Goal: Task Accomplishment & Management: Use online tool/utility

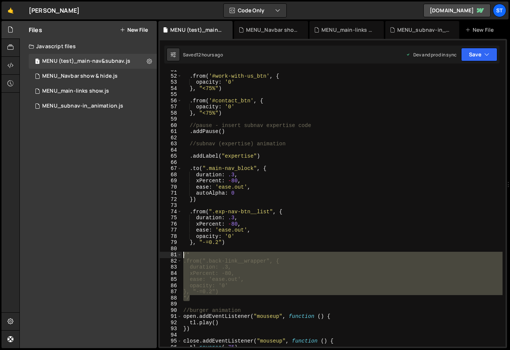
drag, startPoint x: 196, startPoint y: 300, endPoint x: 175, endPoint y: 255, distance: 49.8
click at [175, 255] on div "*/ 51 52 53 54 55 56 57 58 59 60 61 62 63 64 65 66 67 68 69 70 71 72 73 74 75 7…" at bounding box center [333, 208] width 346 height 276
type textarea "/* .from(".back-link__wrapper", {"
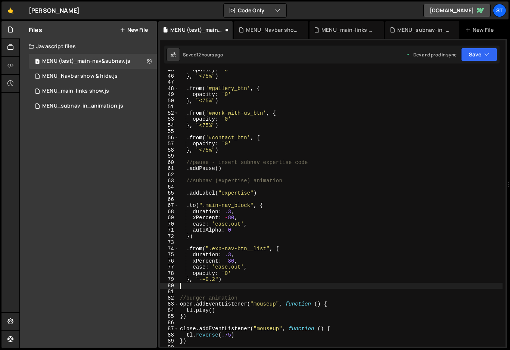
scroll to position [300, 0]
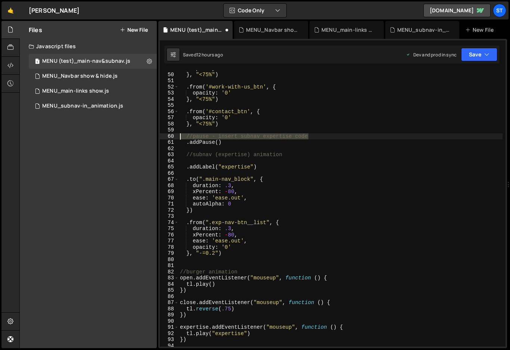
drag, startPoint x: 311, startPoint y: 135, endPoint x: 175, endPoint y: 135, distance: 136.0
click at [175, 135] on div "49 50 51 52 53 54 55 56 57 58 59 60 61 62 63 64 65 66 67 68 69 70 71 72 73 74 7…" at bounding box center [333, 208] width 346 height 276
type textarea "//pause - insert subnav expertise code"
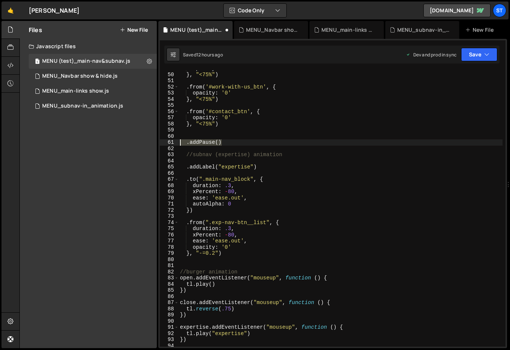
drag, startPoint x: 219, startPoint y: 144, endPoint x: 149, endPoint y: 140, distance: 70.3
click at [149, 140] on div "Files New File Javascript files 1 MENU (test)_main-nav&subnav.js 0 1 MENU_Navba…" at bounding box center [264, 185] width 491 height 328
click at [238, 251] on div "opacity : '0' } , "<75%" ) . from ( '#work-with-us_btn' , { opacity : '0' } , "…" at bounding box center [341, 209] width 324 height 289
type textarea "}, "-=0.2")"
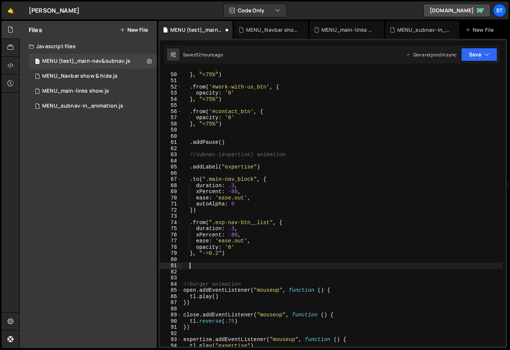
paste textarea ".addPause()"
click at [197, 267] on div "opacity : '0' } , "<75%" ) . from ( '#work-with-us_btn' , { opacity : '0' } , "…" at bounding box center [342, 209] width 321 height 289
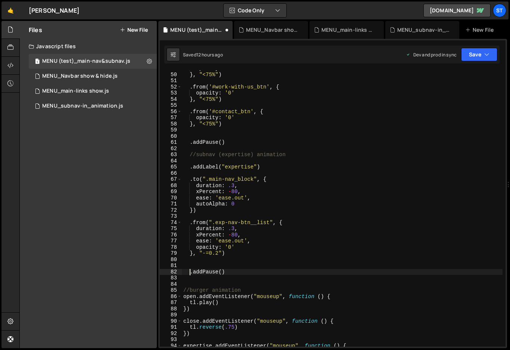
type textarea ".addPause()"
click at [265, 263] on div "opacity : '0' } , "<75%" ) . from ( '#work-with-us_btn' , { opacity : '0' } , "…" at bounding box center [342, 209] width 321 height 289
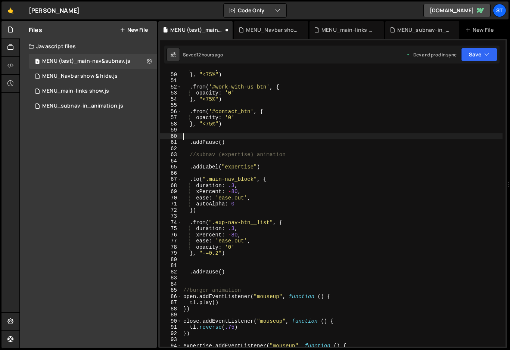
click at [206, 135] on div "opacity : '0' } , "<75%" ) . from ( '#work-with-us_btn' , { opacity : '0' } , "…" at bounding box center [342, 209] width 321 height 289
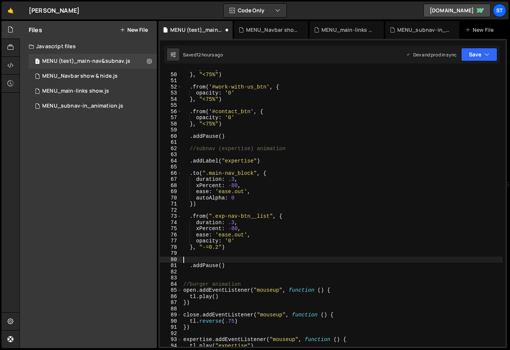
click at [241, 259] on div "opacity : '0' } , "<75%" ) . from ( '#work-with-us_btn' , { opacity : '0' } , "…" at bounding box center [342, 209] width 321 height 289
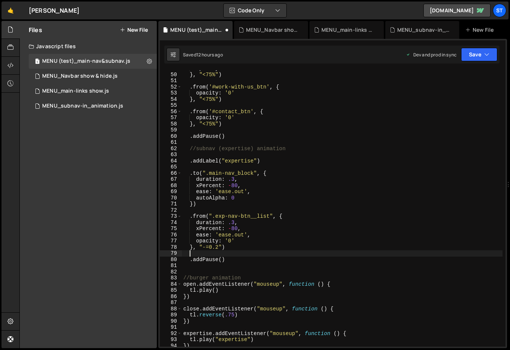
click at [266, 257] on div "opacity : '0' } , "<75%" ) . from ( '#work-with-us_btn' , { opacity : '0' } , "…" at bounding box center [342, 209] width 321 height 289
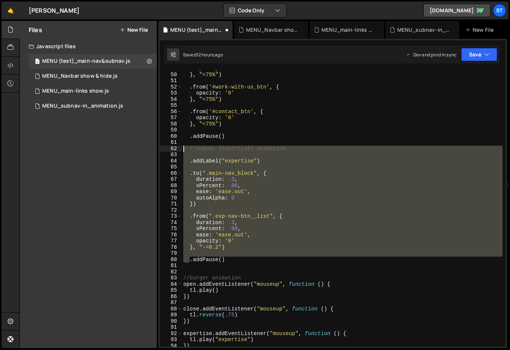
drag, startPoint x: 189, startPoint y: 261, endPoint x: 162, endPoint y: 149, distance: 114.8
click at [162, 149] on div ".addPause() 49 50 51 52 53 54 55 56 57 58 59 60 61 62 63 64 65 66 67 68 69 70 7…" at bounding box center [333, 208] width 346 height 276
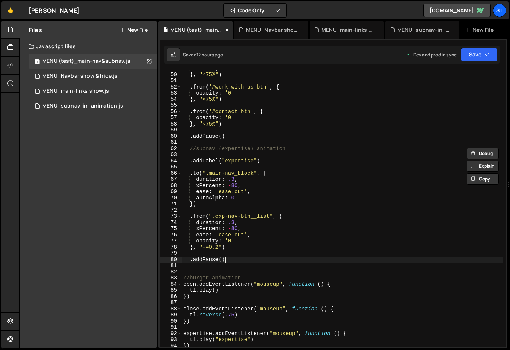
click at [233, 260] on div "opacity : '0' } , "<75%" ) . from ( '#work-with-us_btn' , { opacity : '0' } , "…" at bounding box center [342, 209] width 321 height 289
type textarea ".addPause()"
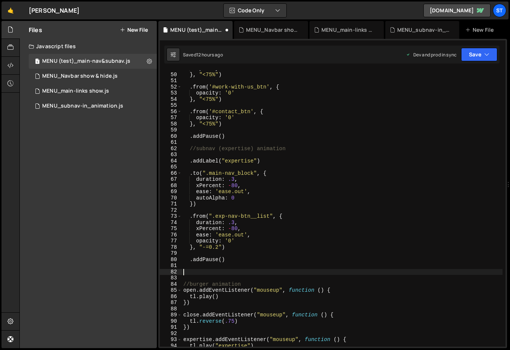
paste textarea
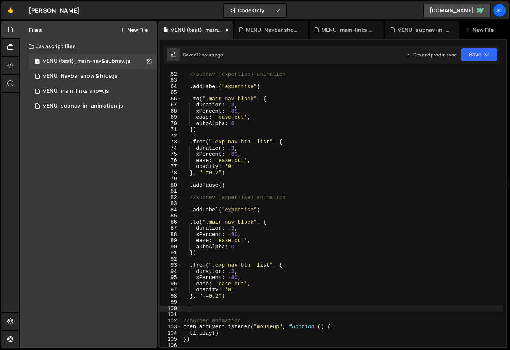
scroll to position [376, 0]
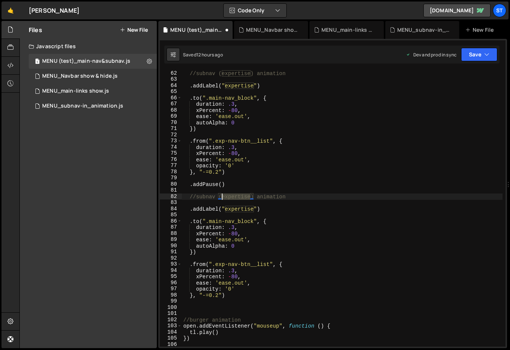
drag, startPoint x: 251, startPoint y: 198, endPoint x: 222, endPoint y: 197, distance: 29.6
click at [222, 197] on div "//subnav (expertise) animation . addLabel ( "expertise" ) . to ( ".main-nav_blo…" at bounding box center [342, 214] width 321 height 289
click at [242, 197] on div "//subnav (expertise) animation . addLabel ( "expertise" ) . to ( ".main-nav_blo…" at bounding box center [342, 208] width 321 height 276
drag, startPoint x: 251, startPoint y: 196, endPoint x: 223, endPoint y: 197, distance: 27.7
click at [223, 197] on div "//subnav (expertise) animation . addLabel ( "expertise" ) . to ( ".main-nav_blo…" at bounding box center [342, 214] width 321 height 289
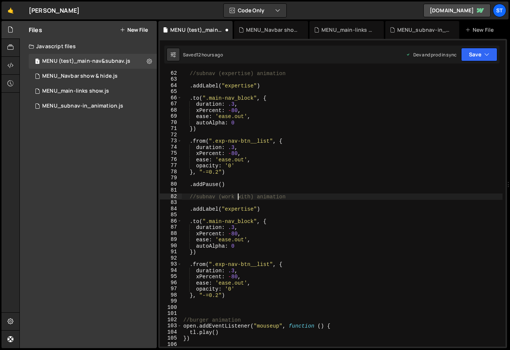
scroll to position [0, 3]
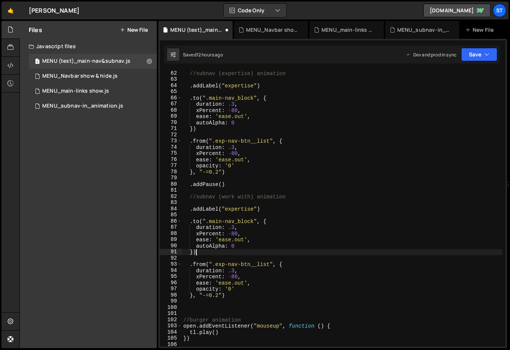
click at [260, 251] on div "//subnav (expertise) animation . addLabel ( "expertise" ) . to ( ".main-nav_blo…" at bounding box center [342, 214] width 321 height 289
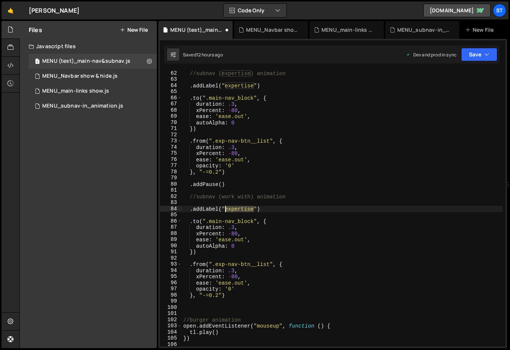
drag, startPoint x: 253, startPoint y: 208, endPoint x: 225, endPoint y: 209, distance: 28.0
click at [225, 209] on div "//subnav (expertise) animation . addLabel ( "expertise" ) . to ( ".main-nav_blo…" at bounding box center [342, 214] width 321 height 289
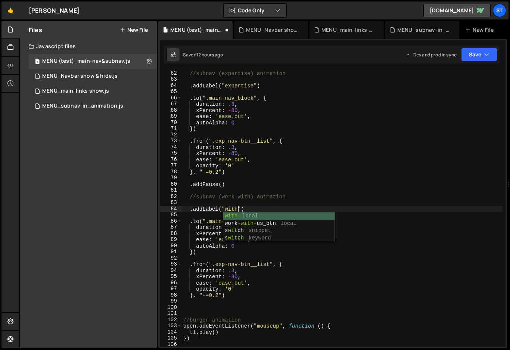
scroll to position [0, 3]
click at [256, 246] on div "//subnav (expertise) animation . addLabel ( "expertise" ) . to ( ".main-nav_blo…" at bounding box center [342, 214] width 321 height 289
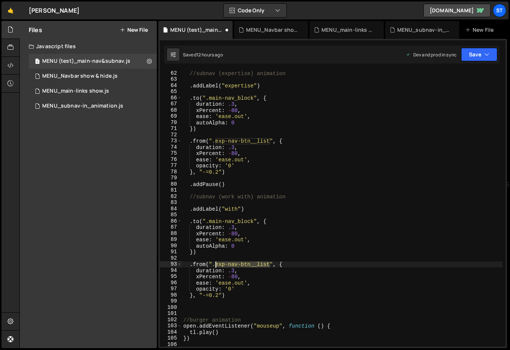
drag, startPoint x: 270, startPoint y: 265, endPoint x: 216, endPoint y: 266, distance: 53.8
click at [216, 266] on div "//subnav (expertise) animation . addLabel ( "expertise" ) . to ( ".main-nav_blo…" at bounding box center [342, 214] width 321 height 289
paste textarea "with"
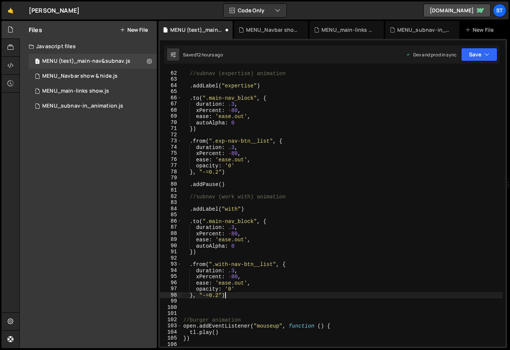
click at [245, 294] on div "//subnav (expertise) animation . addLabel ( "expertise" ) . to ( ".main-nav_blo…" at bounding box center [342, 214] width 321 height 289
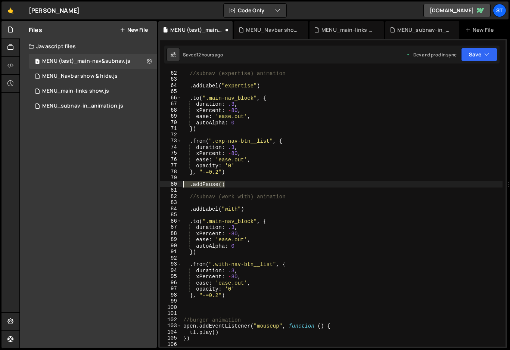
drag, startPoint x: 235, startPoint y: 183, endPoint x: 165, endPoint y: 186, distance: 70.3
click at [165, 186] on div "}, "-=0.2") 62 63 64 65 66 67 68 69 70 71 72 73 74 75 76 77 78 79 80 81 82 83 8…" at bounding box center [333, 208] width 346 height 276
type textarea ".addPause()"
click at [196, 306] on div "//subnav (expertise) animation . addLabel ( "expertise" ) . to ( ".main-nav_blo…" at bounding box center [342, 214] width 321 height 289
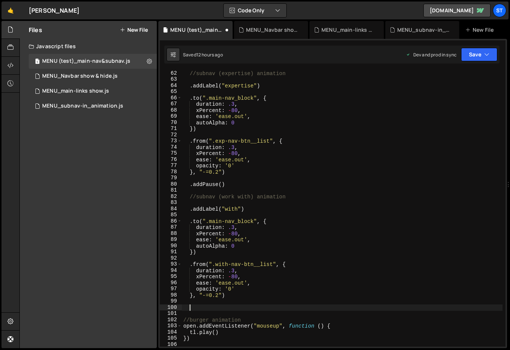
paste textarea ".addPause()"
click at [196, 308] on div "//subnav (expertise) animation . addLabel ( "expertise" ) . to ( ".main-nav_blo…" at bounding box center [342, 214] width 321 height 289
click at [225, 208] on div "//subnav (expertise) animation . addLabel ( "expertise" ) . to ( ".main-nav_blo…" at bounding box center [342, 214] width 321 height 289
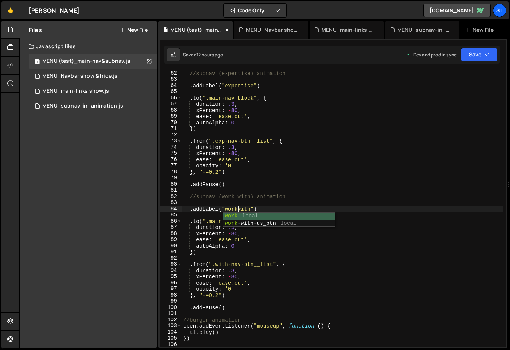
scroll to position [0, 4]
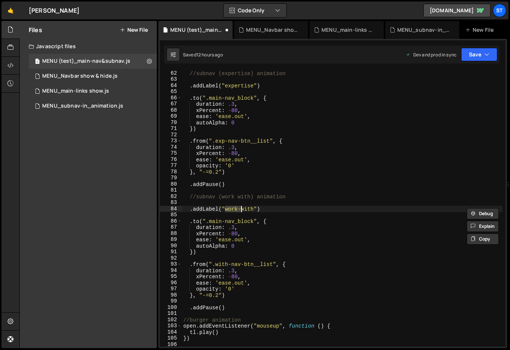
click at [289, 226] on div "//subnav (expertise) animation . addLabel ( "expertise" ) . to ( ".main-nav_blo…" at bounding box center [342, 214] width 321 height 289
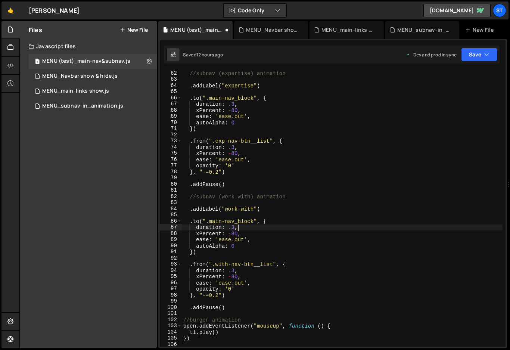
scroll to position [0, 3]
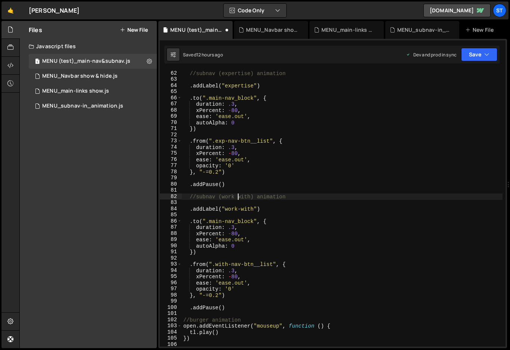
click at [238, 197] on div "//subnav (expertise) animation . addLabel ( "expertise" ) . to ( ".main-nav_blo…" at bounding box center [342, 214] width 321 height 289
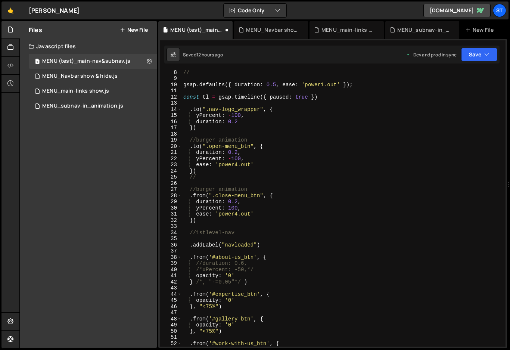
scroll to position [0, 0]
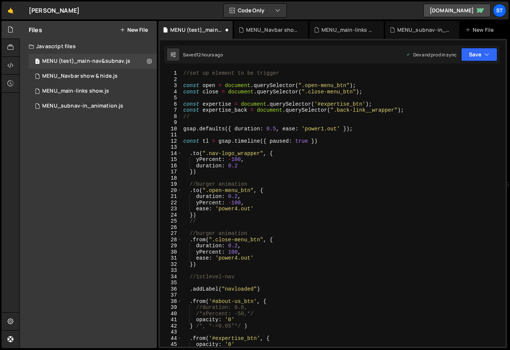
click at [405, 112] on div "//set up element to be trigger const open = document . querySelector ( ".open-m…" at bounding box center [342, 214] width 321 height 289
type textarea "const expertise_back = document.querySelector(".back-link__wrapper");"
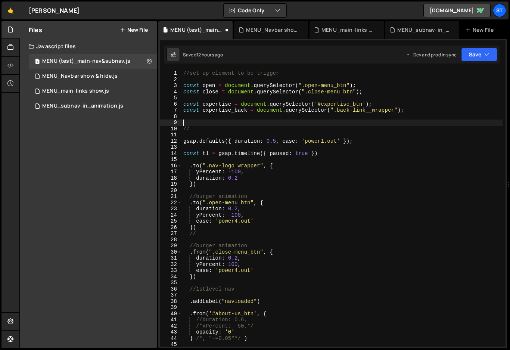
paste textarea "work-with_btn"
type textarea "work-with_btn"
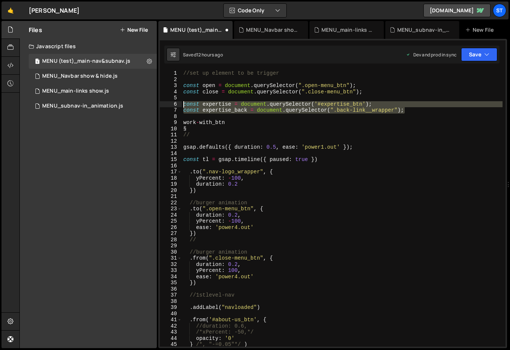
drag, startPoint x: 408, startPoint y: 111, endPoint x: 181, endPoint y: 105, distance: 227.6
click at [181, 105] on div "§ 1 2 3 4 5 6 7 8 9 10 11 12 13 14 15 16 17 18 19 20 21 22 23 24 25 26 27 28 29…" at bounding box center [333, 208] width 346 height 276
click at [225, 122] on div "//set up element to be trigger const open = document . querySelector ( ".open-m…" at bounding box center [342, 214] width 321 height 289
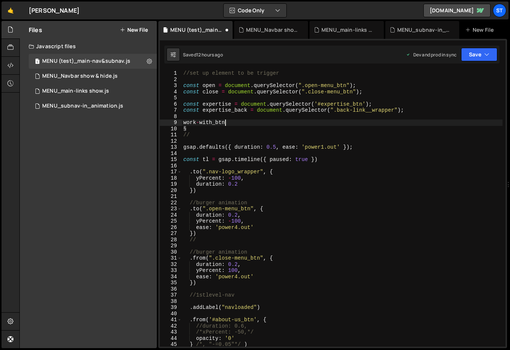
click at [212, 129] on div "//set up element to be trigger const open = document . querySelector ( ".open-m…" at bounding box center [342, 214] width 321 height 289
type textarea "§"
paste textarea "const expertise_back = document.querySelector(".back-link__wrapper");"
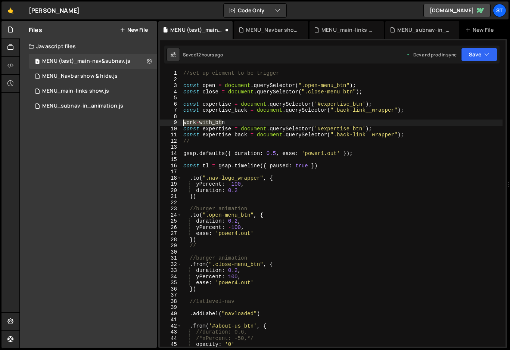
drag, startPoint x: 223, startPoint y: 122, endPoint x: 181, endPoint y: 122, distance: 42.6
click at [181, 122] on div "const expertise_back = document.querySelector(".back-link__wrapper"); 1 2 3 4 5…" at bounding box center [333, 208] width 346 height 276
type textarea "work-with_btn"
drag, startPoint x: 226, startPoint y: 123, endPoint x: 183, endPoint y: 121, distance: 43.7
click at [183, 121] on div "//set up element to be trigger const open = document . querySelector ( ".open-m…" at bounding box center [342, 214] width 321 height 289
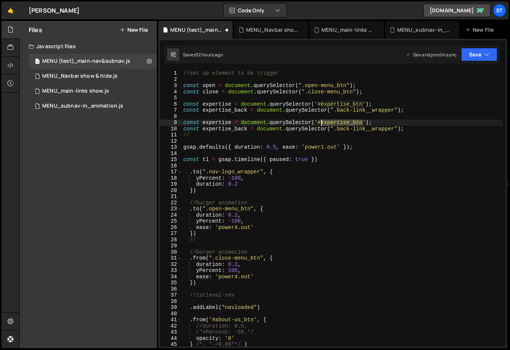
drag, startPoint x: 363, startPoint y: 122, endPoint x: 323, endPoint y: 123, distance: 40.0
click at [323, 123] on div "//set up element to be trigger const open = document . querySelector ( ".open-m…" at bounding box center [342, 214] width 321 height 289
paste textarea "work-with"
drag, startPoint x: 232, startPoint y: 123, endPoint x: 204, endPoint y: 124, distance: 27.7
click at [204, 124] on div "//set up element to be trigger const open = document . querySelector ( ".open-m…" at bounding box center [342, 214] width 321 height 289
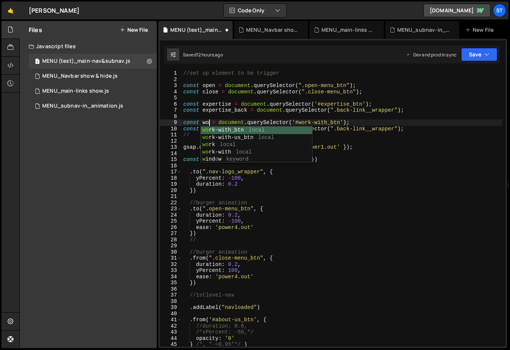
scroll to position [0, 2]
click at [406, 129] on div "//set up element to be trigger const open = document . querySelector ( ".open-m…" at bounding box center [342, 214] width 321 height 289
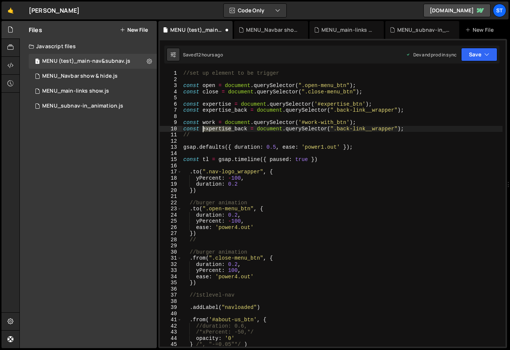
drag, startPoint x: 231, startPoint y: 129, endPoint x: 203, endPoint y: 129, distance: 28.0
click at [203, 129] on div "//set up element to be trigger const open = document . querySelector ( ".open-m…" at bounding box center [342, 214] width 321 height 289
click at [377, 129] on div "//set up element to be trigger const open = document . querySelector ( ".open-m…" at bounding box center [342, 214] width 321 height 289
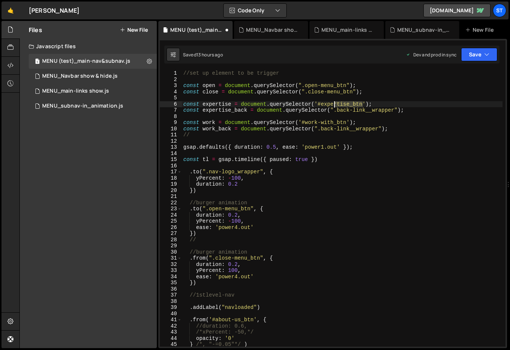
drag, startPoint x: 363, startPoint y: 105, endPoint x: 334, endPoint y: 105, distance: 28.4
click at [334, 105] on div "//set up element to be trigger const open = document . querySelector ( ".open-m…" at bounding box center [342, 214] width 321 height 289
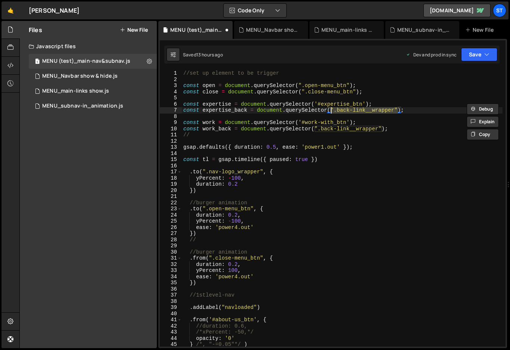
drag, startPoint x: 399, startPoint y: 109, endPoint x: 332, endPoint y: 110, distance: 66.9
click at [332, 110] on div "//set up element to be trigger const open = document . querySelector ( ".open-m…" at bounding box center [342, 214] width 321 height 289
paste textarea "exp-back_btn'"
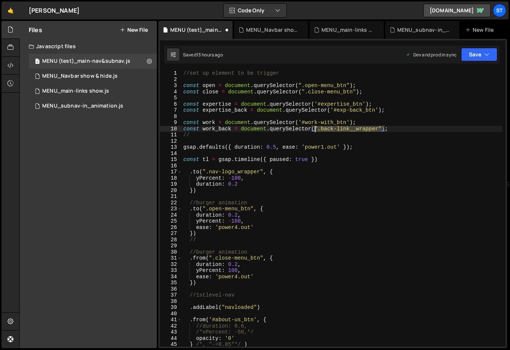
drag, startPoint x: 382, startPoint y: 128, endPoint x: 315, endPoint y: 128, distance: 66.5
click at [315, 128] on div "//set up element to be trigger const open = document . querySelector ( ".open-m…" at bounding box center [342, 214] width 321 height 289
paste textarea "with-back_btn"
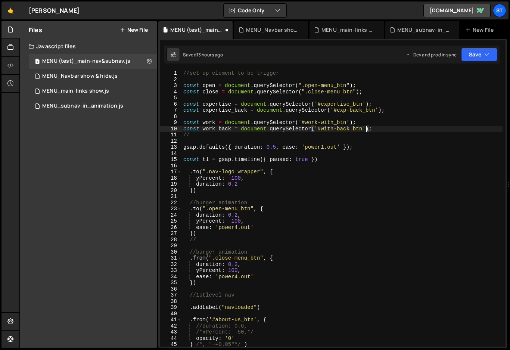
click at [330, 163] on div "//set up element to be trigger const open = document . querySelector ( ".open-m…" at bounding box center [342, 214] width 321 height 289
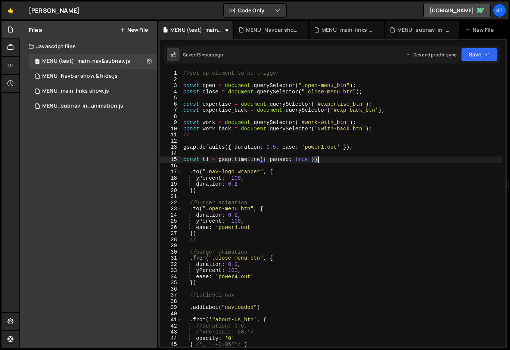
scroll to position [0, 9]
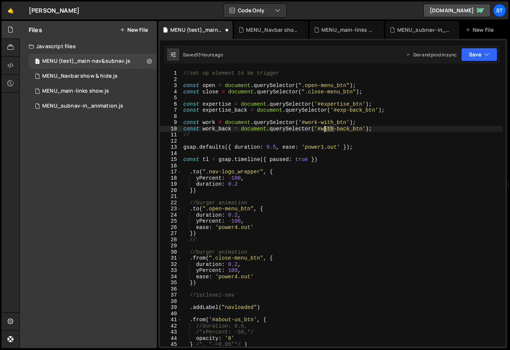
drag, startPoint x: 334, startPoint y: 129, endPoint x: 324, endPoint y: 129, distance: 10.1
click at [324, 129] on div "//set up element to be trigger const open = document . querySelector ( ".open-m…" at bounding box center [342, 214] width 321 height 289
click at [330, 131] on div "//set up element to be trigger const open = document . querySelector ( ".open-m…" at bounding box center [342, 214] width 321 height 289
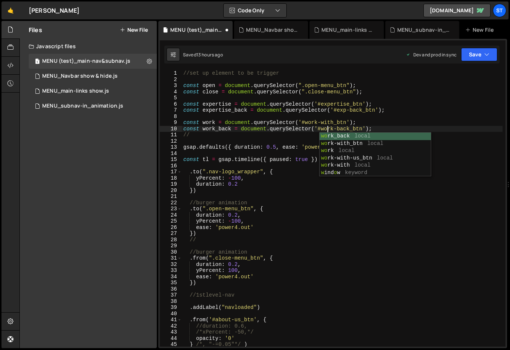
click at [389, 129] on div "//set up element to be trigger const open = document . querySelector ( ".open-m…" at bounding box center [342, 214] width 321 height 289
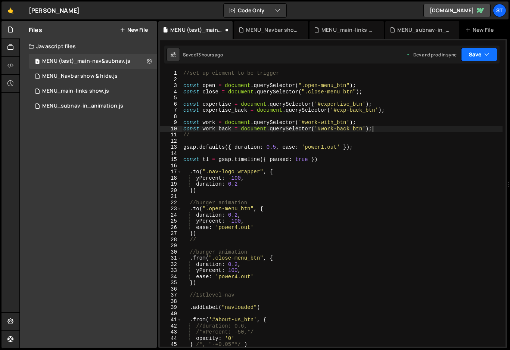
click at [476, 56] on button "Save" at bounding box center [479, 54] width 36 height 13
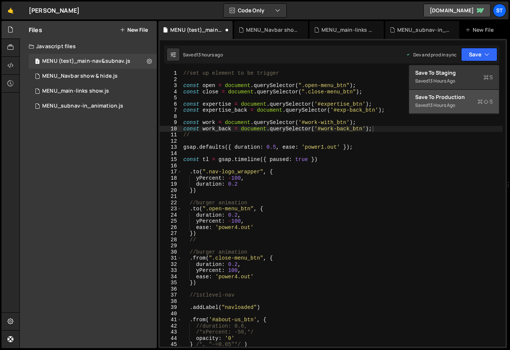
click at [439, 101] on div "Saved 13 hours ago" at bounding box center [454, 105] width 78 height 9
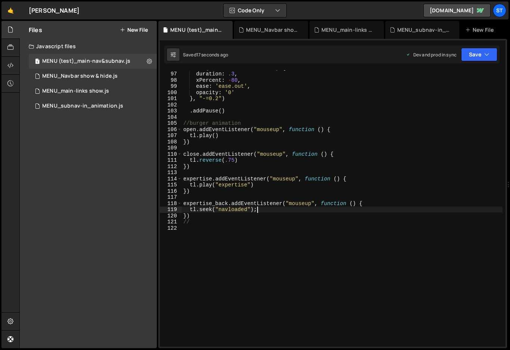
scroll to position [0, 5]
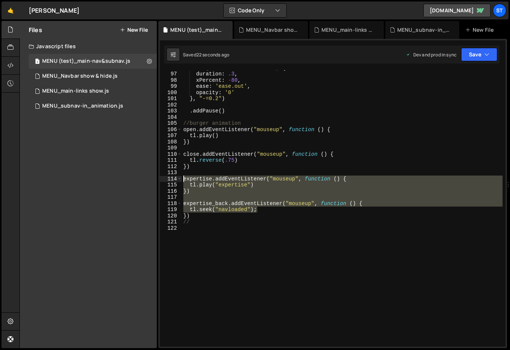
drag, startPoint x: 268, startPoint y: 209, endPoint x: 174, endPoint y: 179, distance: 98.5
click at [174, 179] on div "[DOMAIN_NAME]("navloaded"); 96 97 98 99 100 101 102 103 104 105 106 107 108 109…" at bounding box center [333, 208] width 346 height 276
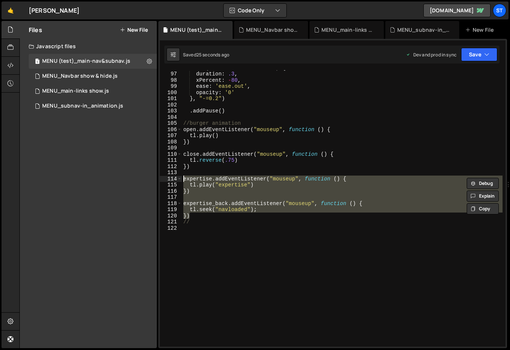
drag, startPoint x: 195, startPoint y: 215, endPoint x: 182, endPoint y: 178, distance: 39.4
click at [182, 178] on div "expertise.addEventListener("mouseup", function () { [DOMAIN_NAME]("expertise") …" at bounding box center [333, 208] width 346 height 276
click at [192, 222] on div ". from ( ".with-nav-btn__list" , { duration : .3 , xPercent : - 80 , ease : 'ea…" at bounding box center [342, 209] width 321 height 289
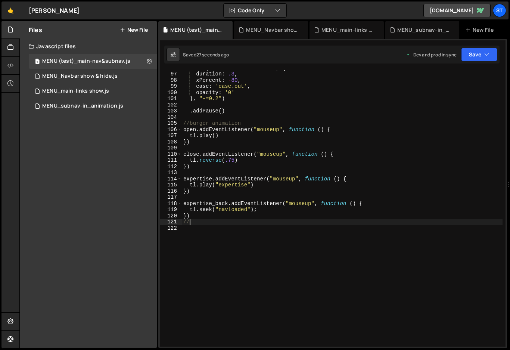
scroll to position [0, 0]
type textarea "/"
paste textarea "})"
type textarea "})"
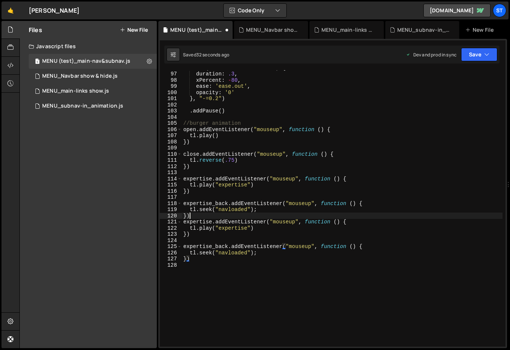
click at [200, 216] on div ". from ( ".with-nav-btn__list" , { duration : .3 , xPercent : - 80 , ease : 'ea…" at bounding box center [342, 209] width 321 height 289
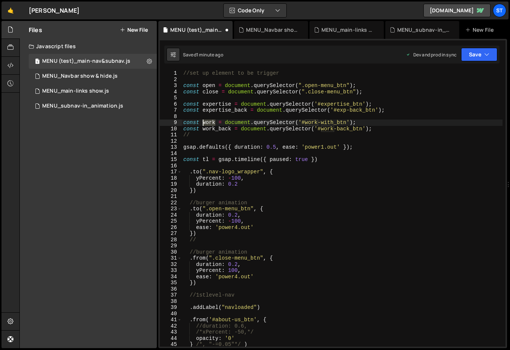
drag, startPoint x: 215, startPoint y: 123, endPoint x: 202, endPoint y: 123, distance: 12.7
click at [202, 123] on div "//set up element to be trigger const open = document . querySelector ( ".open-m…" at bounding box center [342, 214] width 321 height 289
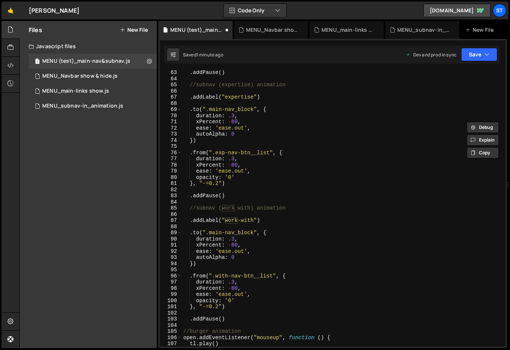
scroll to position [654, 0]
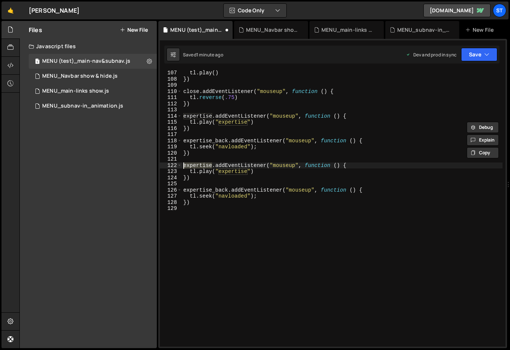
drag, startPoint x: 213, startPoint y: 164, endPoint x: 185, endPoint y: 166, distance: 28.4
click at [185, 166] on div "tl . play ( ) }) close . addEventListener ( "mouseup" , function ( ) { tl . rev…" at bounding box center [342, 214] width 321 height 289
paste textarea "work"
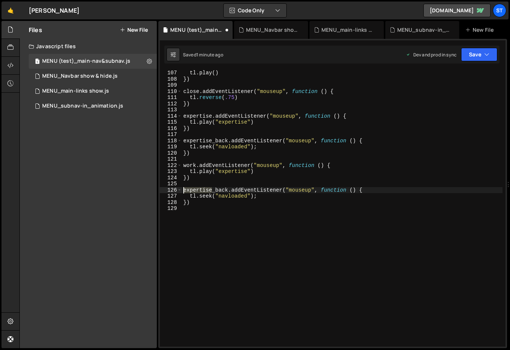
drag, startPoint x: 211, startPoint y: 191, endPoint x: 185, endPoint y: 192, distance: 26.5
click at [185, 192] on div "tl . play ( ) }) close . addEventListener ( "mouseup" , function ( ) { tl . rev…" at bounding box center [342, 214] width 321 height 289
paste textarea "work"
type textarea "work_back.addEventListener("mouseup", function () {"
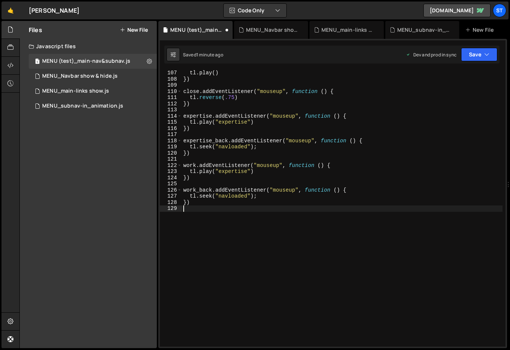
click at [264, 211] on div "tl . play ( ) }) close . addEventListener ( "mouseup" , function ( ) { tl . rev…" at bounding box center [342, 214] width 321 height 289
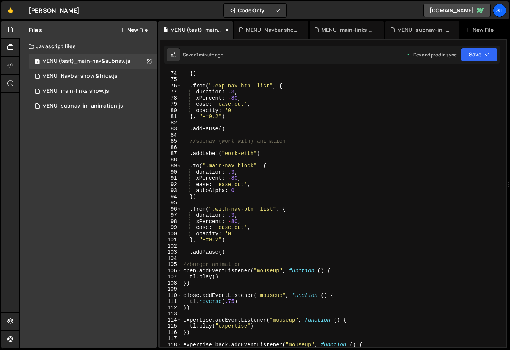
scroll to position [450, 0]
drag, startPoint x: 255, startPoint y: 153, endPoint x: 225, endPoint y: 155, distance: 30.0
click at [225, 155] on div "autoAlpha : 0 }) . from ( ".exp-nav-btn__list" , { duration : .3 , xPercent : -…" at bounding box center [342, 208] width 321 height 289
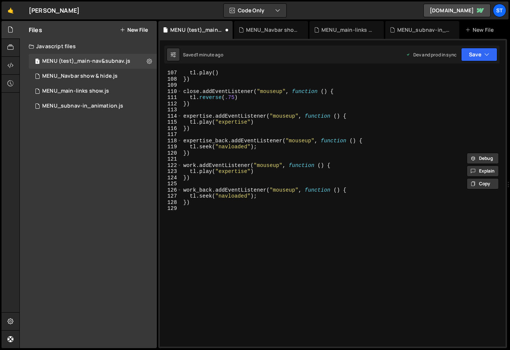
scroll to position [653, 0]
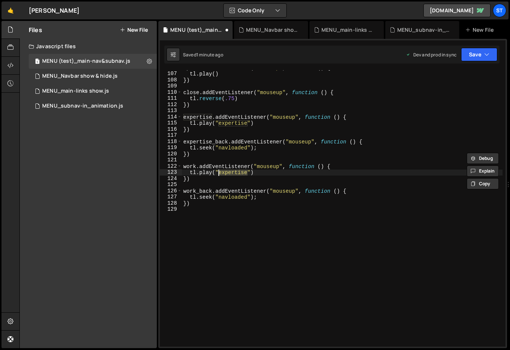
drag, startPoint x: 248, startPoint y: 174, endPoint x: 220, endPoint y: 174, distance: 28.0
click at [220, 174] on div "open . addEventListener ( "mouseup" , function ( ) { tl . play ( ) }) close . a…" at bounding box center [342, 209] width 321 height 289
paste textarea "work-with"
click at [240, 100] on div "open . addEventListener ( "mouseup" , function ( ) { tl . play ( ) }) close . a…" at bounding box center [342, 209] width 321 height 289
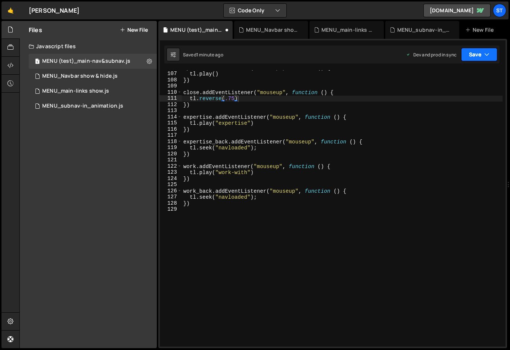
click at [479, 51] on button "Save" at bounding box center [479, 54] width 36 height 13
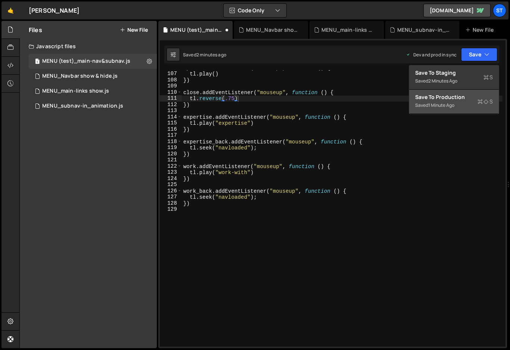
click at [439, 99] on div "Save to Production S" at bounding box center [454, 96] width 78 height 7
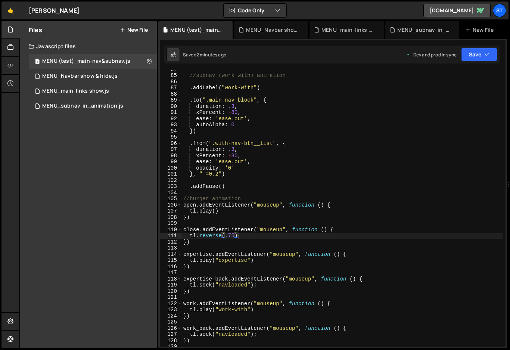
scroll to position [535, 0]
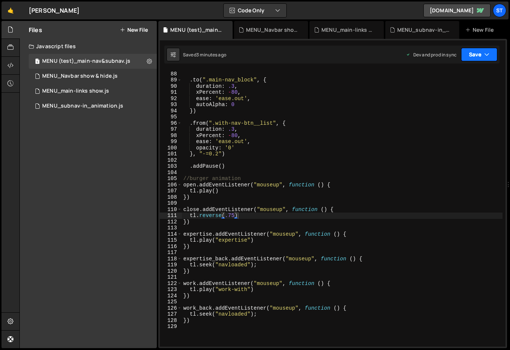
click at [485, 53] on icon "button" at bounding box center [487, 54] width 5 height 7
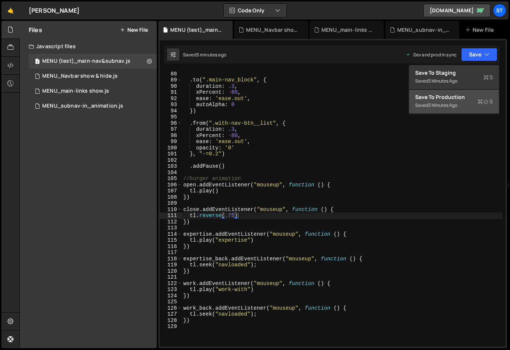
click at [431, 101] on div "Saved 3 minutes ago" at bounding box center [454, 105] width 78 height 9
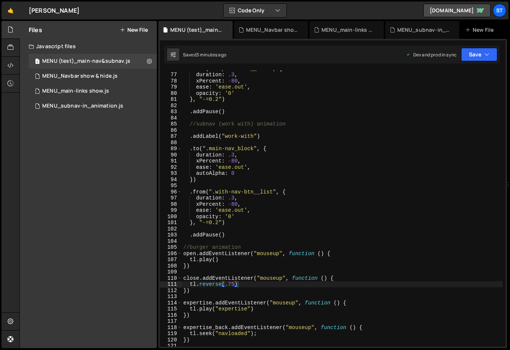
scroll to position [187, 0]
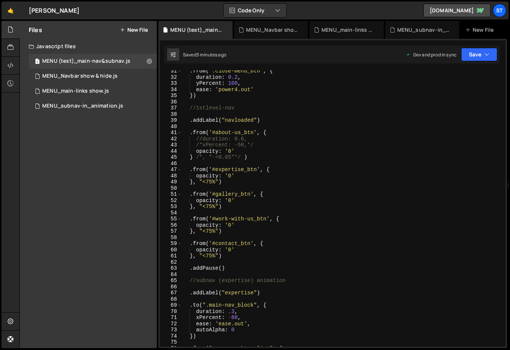
click at [254, 220] on div ". from ( ".close-menu_btn" , { duration : 0.2 , yPercent : 100 , ease : 'power4…" at bounding box center [342, 212] width 321 height 289
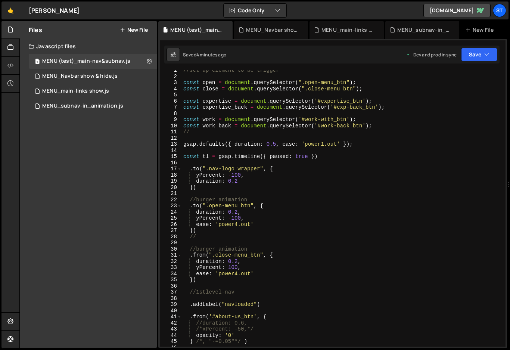
scroll to position [0, 0]
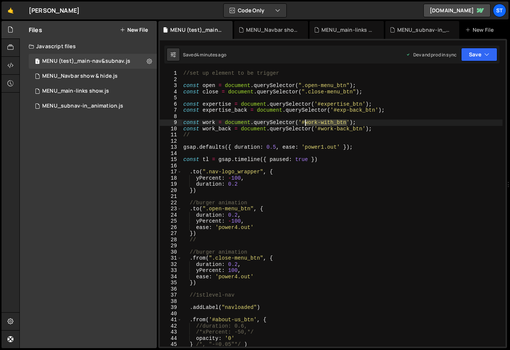
drag, startPoint x: 347, startPoint y: 121, endPoint x: 305, endPoint y: 124, distance: 42.7
click at [305, 124] on div "//set up element to be trigger const open = document . querySelector ( ".open-m…" at bounding box center [342, 214] width 321 height 289
paste textarea "-us"
click at [358, 160] on div "//set up element to be trigger const open = document . querySelector ( ".open-m…" at bounding box center [342, 214] width 321 height 289
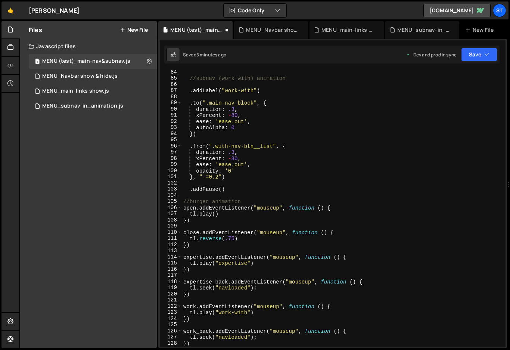
scroll to position [514, 0]
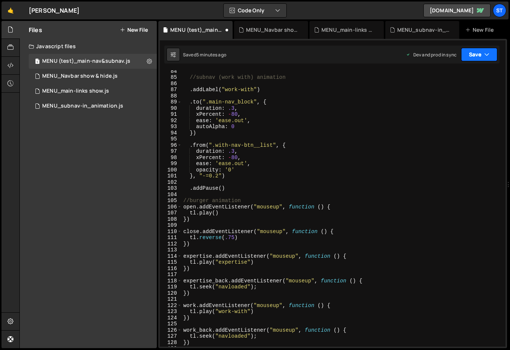
click at [483, 52] on button "Save" at bounding box center [479, 54] width 36 height 13
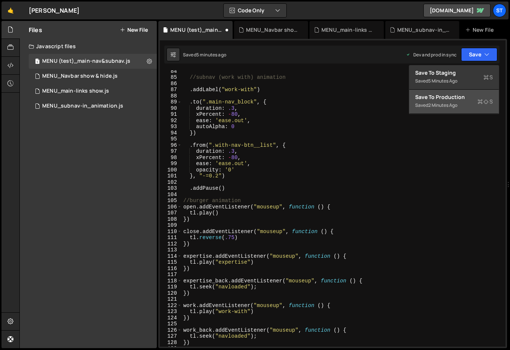
click at [435, 96] on div "Save to Production S" at bounding box center [454, 96] width 78 height 7
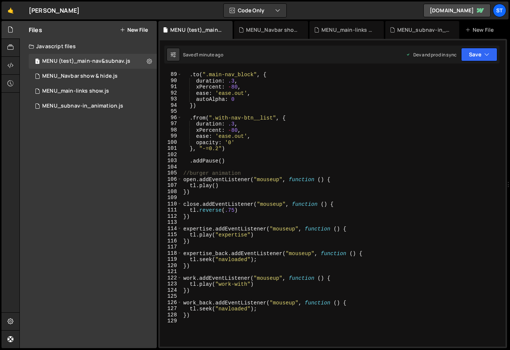
scroll to position [569, 0]
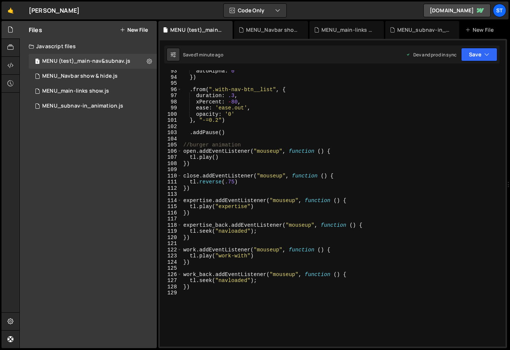
click at [182, 275] on div "autoAlpha : 0 }) . from ( ".with-nav-btn__list" , { duration : .3 , xPercent : …" at bounding box center [342, 212] width 321 height 289
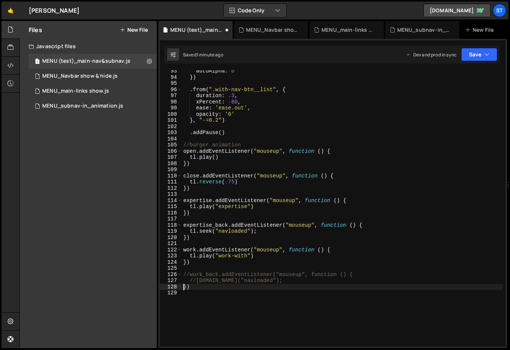
click at [183, 288] on div "autoAlpha : 0 }) . from ( ".with-nav-btn__list" , { duration : .3 , xPercent : …" at bounding box center [342, 212] width 321 height 289
click at [479, 56] on button "Save" at bounding box center [479, 54] width 36 height 13
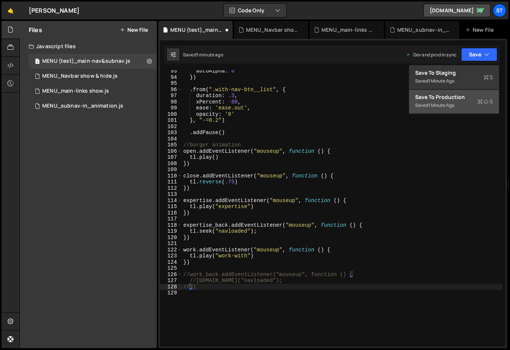
click at [450, 101] on div "Saved 1 minute ago" at bounding box center [454, 105] width 78 height 9
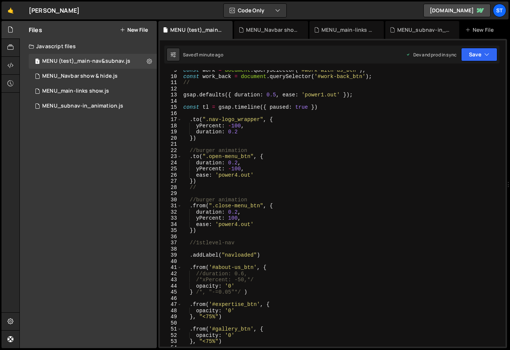
scroll to position [66, 0]
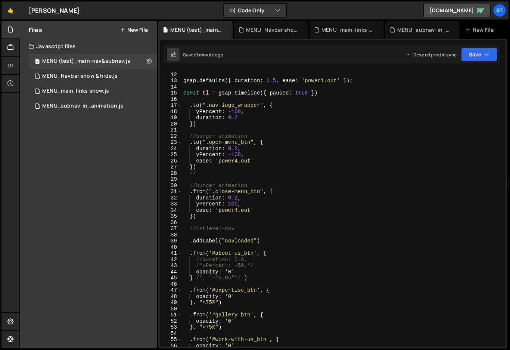
type textarea ".addLabel("navloaded")"
drag, startPoint x: 261, startPoint y: 241, endPoint x: 191, endPoint y: 240, distance: 70.6
click at [191, 240] on div "// gsap . defaults ({ duration : 0.5 , ease : 'power1.out' }) ; const tl = gsap…" at bounding box center [342, 209] width 321 height 289
click at [286, 261] on div "// gsap . defaults ({ duration : 0.5 , ease : 'power1.out' }) ; const tl = gsap…" at bounding box center [342, 209] width 321 height 289
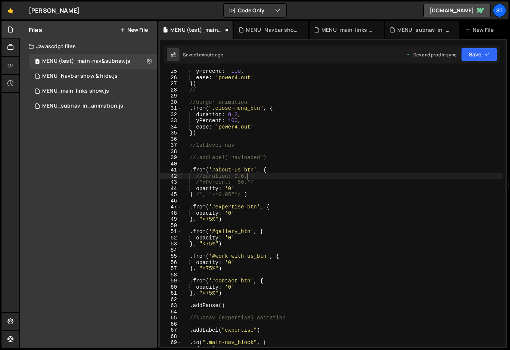
scroll to position [152, 0]
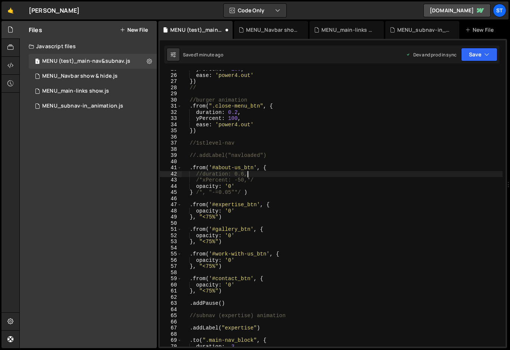
click at [222, 292] on div "yPercent : - 100 , ease : 'power4.out' }) // //burger animation . from ( ".clos…" at bounding box center [342, 210] width 321 height 289
type textarea "}, "<75%")"
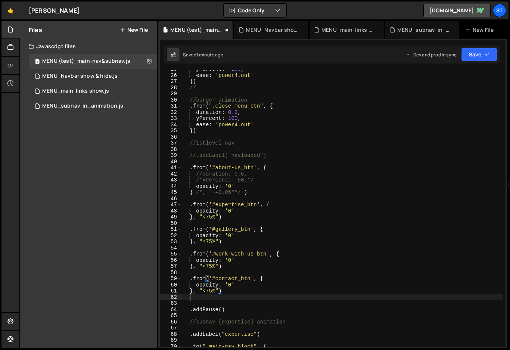
scroll to position [0, 0]
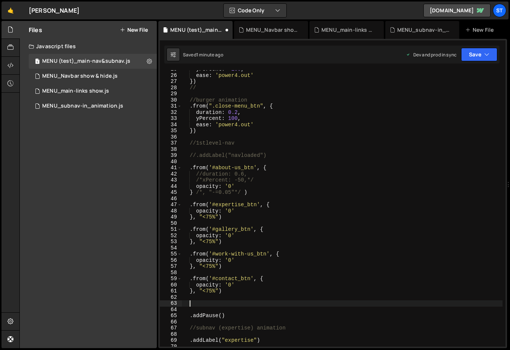
paste textarea ".addLabel("navloaded")"
type textarea ".addLabel("navloaded")"
click at [416, 270] on div "yPercent : - 100 , ease : 'power4.out' }) // //burger animation . from ( ".clos…" at bounding box center [342, 210] width 321 height 289
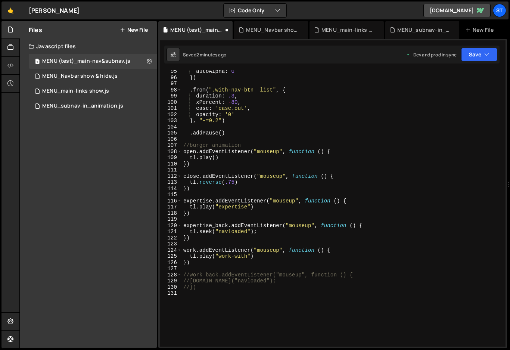
scroll to position [581, 0]
click at [485, 52] on icon "button" at bounding box center [487, 54] width 5 height 7
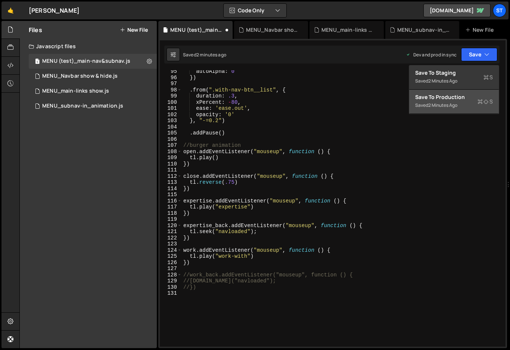
click at [445, 99] on div "Save to Production S" at bounding box center [454, 96] width 78 height 7
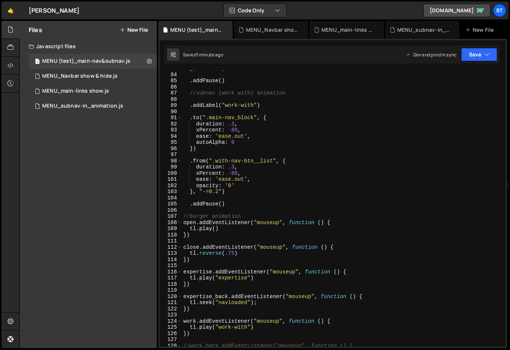
scroll to position [587, 0]
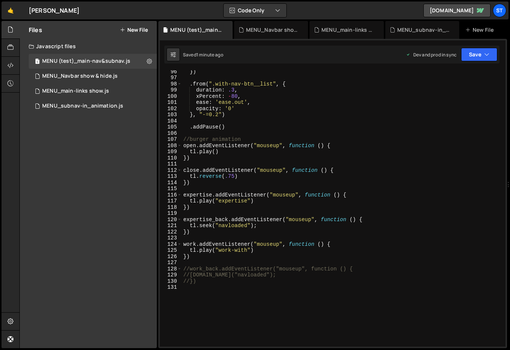
click at [189, 282] on div "}) . from ( ".with-nav-btn__list" , { duration : .3 , xPercent : - 80 , ease : …" at bounding box center [342, 212] width 321 height 289
click at [257, 272] on div "}) . from ( ".with-nav-btn__list" , { duration : .3 , xPercent : - 80 , ease : …" at bounding box center [342, 212] width 321 height 289
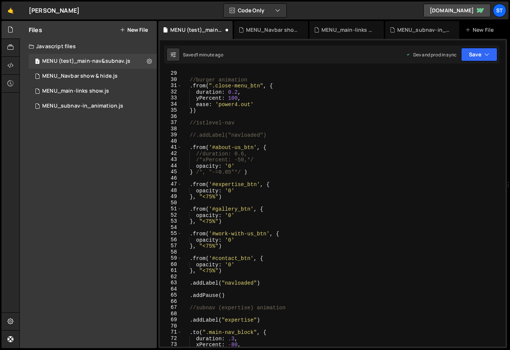
scroll to position [172, 0]
drag, startPoint x: 266, startPoint y: 283, endPoint x: 181, endPoint y: 285, distance: 85.2
click at [181, 285] on div "work_back.addEventListener("mouseup", function () { 28 29 30 31 32 33 34 35 36 …" at bounding box center [333, 208] width 346 height 276
type textarea ".addLabel("navloaded")"
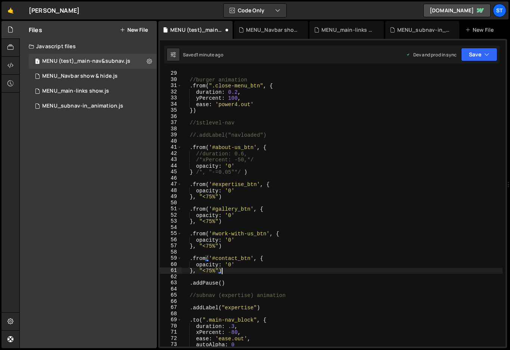
click at [196, 136] on div "// //burger animation . from ( ".close-menu_btn" , { duration : 0.2 , yPercent …" at bounding box center [342, 208] width 321 height 289
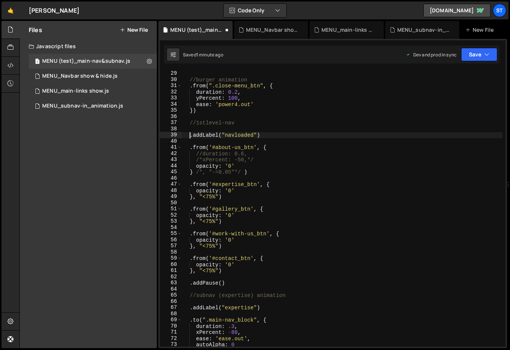
click at [236, 283] on div "// //burger animation . from ( ".close-menu_btn" , { duration : 0.2 , yPercent …" at bounding box center [342, 208] width 321 height 289
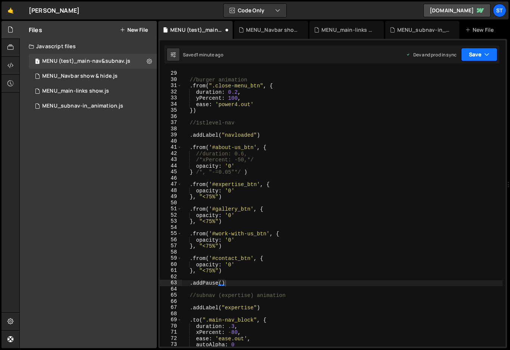
click at [485, 56] on icon "button" at bounding box center [487, 54] width 5 height 7
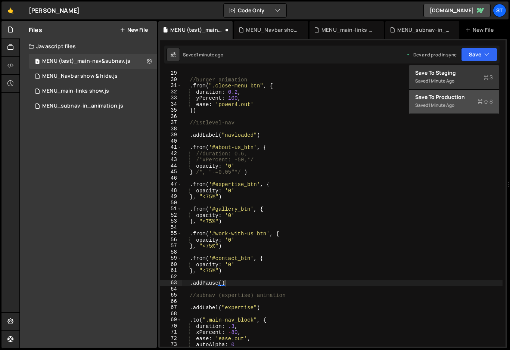
click at [439, 104] on div "1 minute ago" at bounding box center [442, 105] width 26 height 6
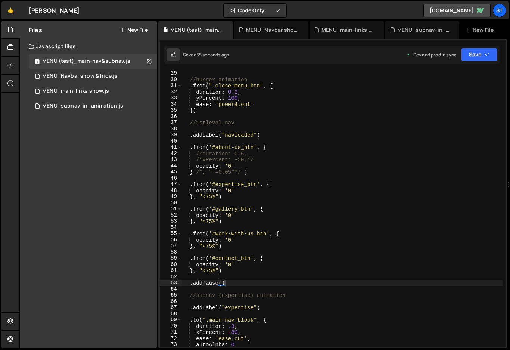
type textarea ".addLabel("navloaded")"
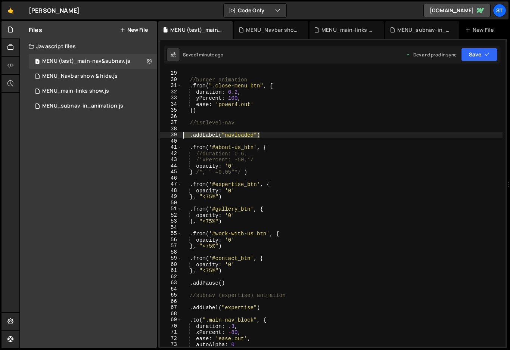
drag, startPoint x: 261, startPoint y: 136, endPoint x: 176, endPoint y: 136, distance: 85.2
click at [176, 136] on div ".addLabel("navloaded") 28 29 30 31 32 33 34 35 36 37 38 39 40 41 42 43 44 45 46…" at bounding box center [333, 208] width 346 height 276
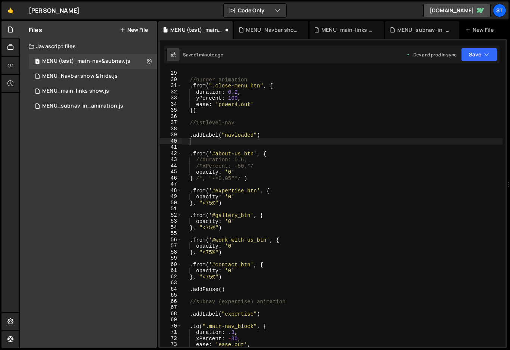
paste textarea ".addLabel("navloaded")"
click at [197, 142] on div "// //burger animation . from ( ".close-menu_btn" , { duration : 0.2 , yPercent …" at bounding box center [342, 208] width 321 height 289
click at [235, 142] on div "// //burger animation . from ( ".close-menu_btn" , { duration : 0.2 , yPercent …" at bounding box center [342, 208] width 321 height 289
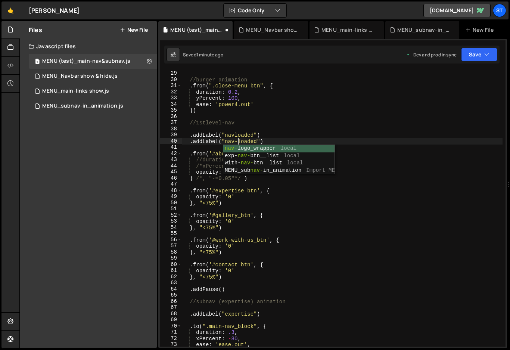
scroll to position [0, 3]
click at [274, 140] on div "// //burger animation . from ( ".close-menu_btn" , { duration : 0.2 , yPercent …" at bounding box center [342, 208] width 321 height 289
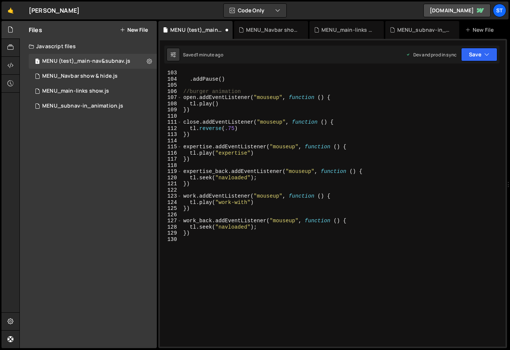
scroll to position [645, 0]
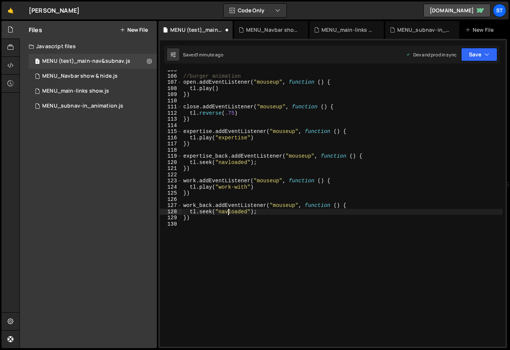
click at [227, 212] on div "//burger animation open . addEventListener ( "mouseup" , function ( ) { tl . pl…" at bounding box center [342, 211] width 321 height 289
click at [432, 193] on div "//burger animation open . addEventListener ( "mouseup" , function ( ) { tl . pl…" at bounding box center [342, 211] width 321 height 289
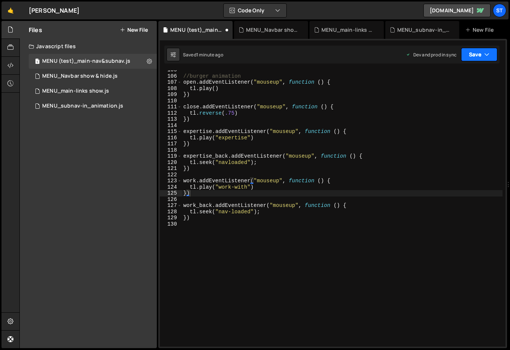
click at [485, 54] on icon "button" at bounding box center [487, 54] width 5 height 7
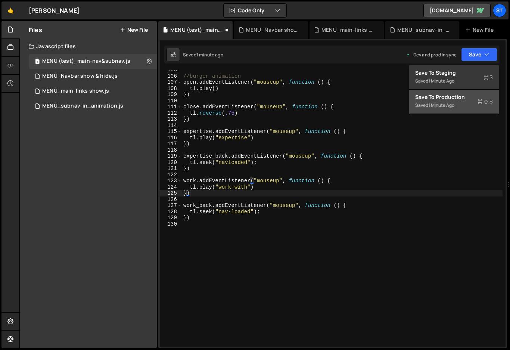
click at [442, 99] on div "Save to Production S" at bounding box center [454, 96] width 78 height 7
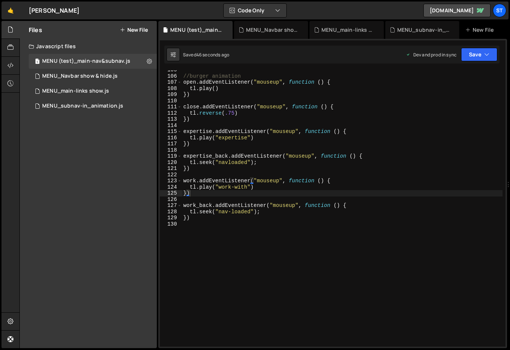
click at [183, 205] on div "//burger animation open . addEventListener ( "mouseup" , function ( ) { tl . pl…" at bounding box center [342, 211] width 321 height 289
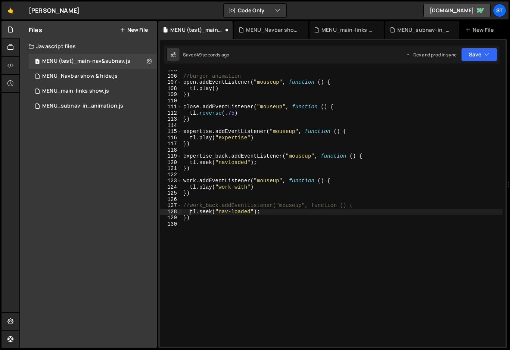
click at [189, 212] on div "//burger animation open . addEventListener ( "mouseup" , function ( ) { tl . pl…" at bounding box center [342, 211] width 321 height 289
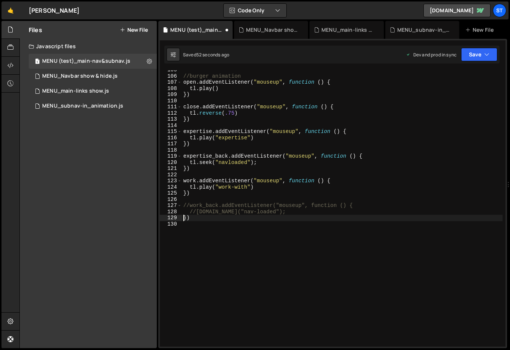
click at [183, 218] on div "//burger animation open . addEventListener ( "mouseup" , function ( ) { tl . pl…" at bounding box center [342, 211] width 321 height 289
click at [483, 53] on button "Save" at bounding box center [479, 54] width 36 height 13
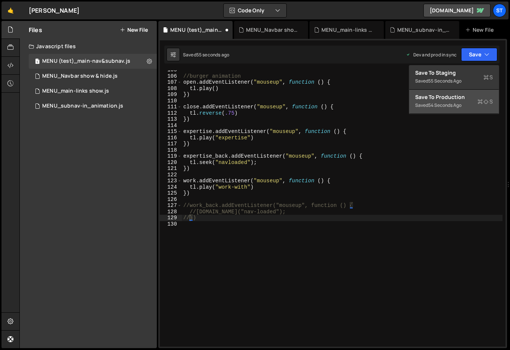
click at [444, 94] on div "Save to Production S" at bounding box center [454, 96] width 78 height 7
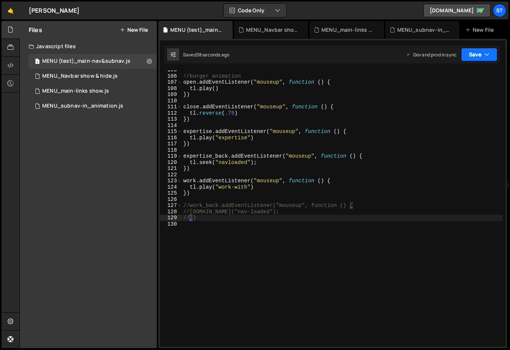
click at [492, 53] on button "Save" at bounding box center [479, 54] width 36 height 13
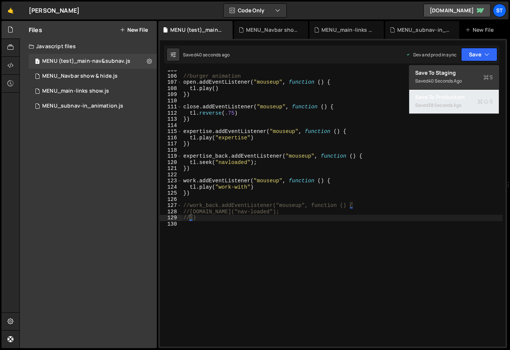
click at [451, 101] on div "Saved 38 seconds ago" at bounding box center [454, 105] width 78 height 9
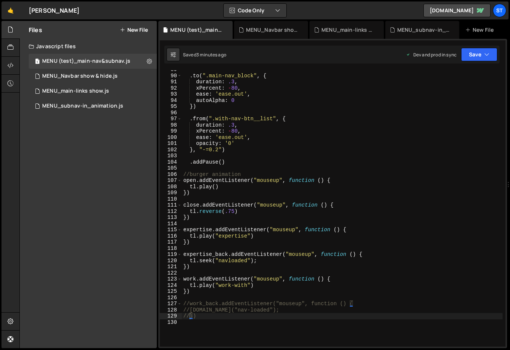
scroll to position [572, 0]
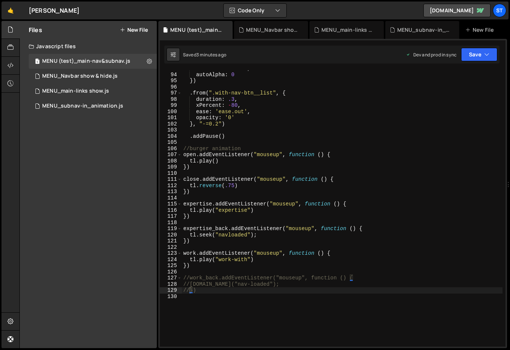
click at [212, 236] on div "ease : 'ease.out' , autoAlpha : 0 }) . from ( ".with-nav-btn__list" , { duratio…" at bounding box center [342, 209] width 321 height 289
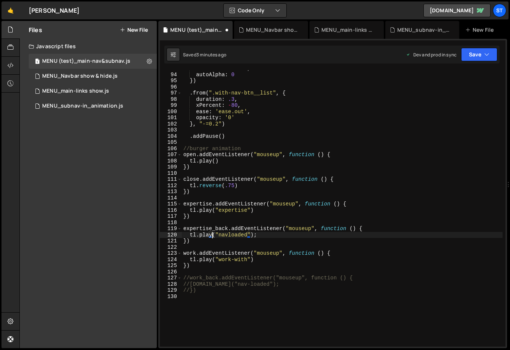
scroll to position [0, 2]
click at [331, 237] on div "ease : 'ease.out' , autoAlpha : 0 }) . from ( ".with-nav-btn__list" , { duratio…" at bounding box center [342, 209] width 321 height 289
click at [479, 57] on button "Save" at bounding box center [479, 54] width 36 height 13
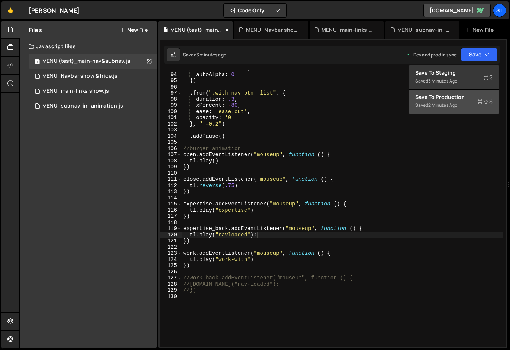
click at [438, 101] on div "Saved 2 minutes ago" at bounding box center [454, 105] width 78 height 9
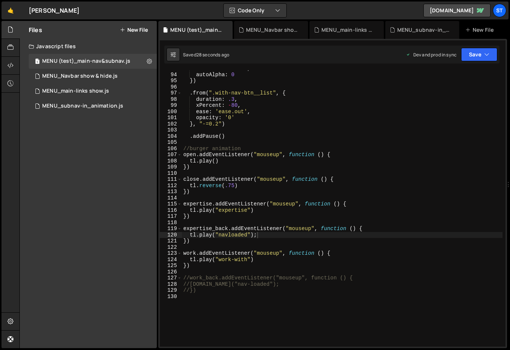
click at [213, 284] on div "ease : 'ease.out' , autoAlpha : 0 }) . from ( ".with-nav-btn__list" , { duratio…" at bounding box center [342, 209] width 321 height 289
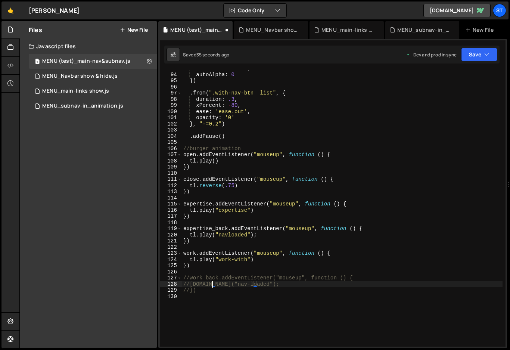
click at [188, 276] on div "ease : 'ease.out' , autoAlpha : 0 }) . from ( ".with-nav-btn__list" , { duratio…" at bounding box center [342, 209] width 321 height 289
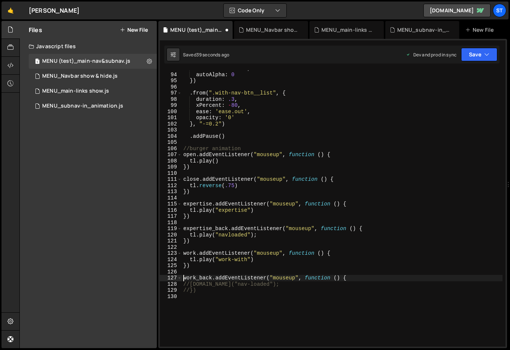
click at [189, 284] on div "ease : 'ease.out' , autoAlpha : 0 }) . from ( ".with-nav-btn__list" , { duratio…" at bounding box center [342, 209] width 321 height 289
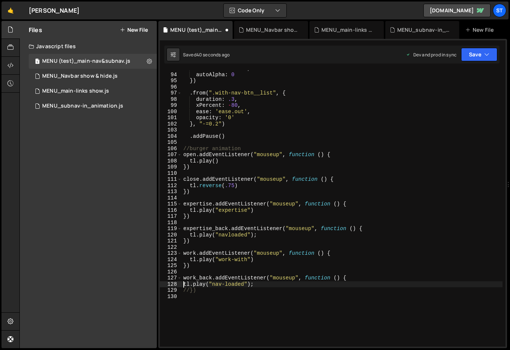
click at [188, 291] on div "ease : 'ease.out' , autoAlpha : 0 }) . from ( ".with-nav-btn__list" , { duratio…" at bounding box center [342, 209] width 321 height 289
click at [487, 56] on icon "button" at bounding box center [487, 54] width 5 height 7
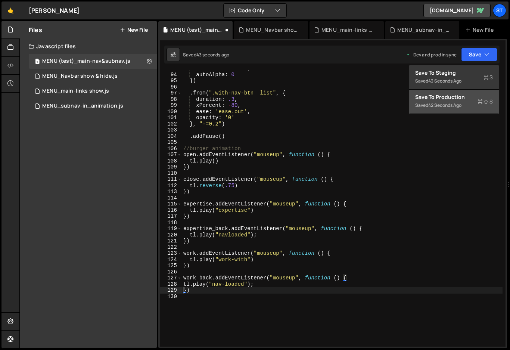
click at [453, 94] on div "Save to Production S" at bounding box center [454, 96] width 78 height 7
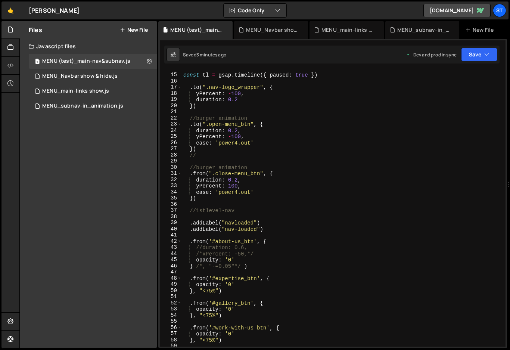
scroll to position [86, 0]
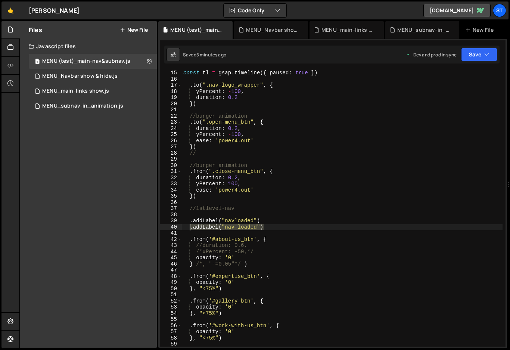
drag, startPoint x: 264, startPoint y: 227, endPoint x: 188, endPoint y: 227, distance: 75.5
click at [188, 227] on div "const tl = gsap . timeline ({ paused : true }) . to ( ".nav-logo_wrapper" , { y…" at bounding box center [342, 214] width 321 height 289
click at [189, 227] on div "const tl = gsap . timeline ({ paused : true }) . to ( ".nav-logo_wrapper" , { y…" at bounding box center [342, 208] width 321 height 276
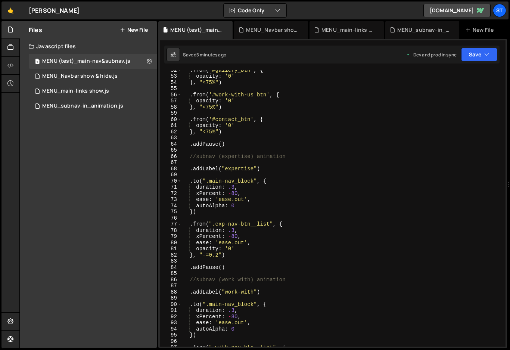
scroll to position [318, 0]
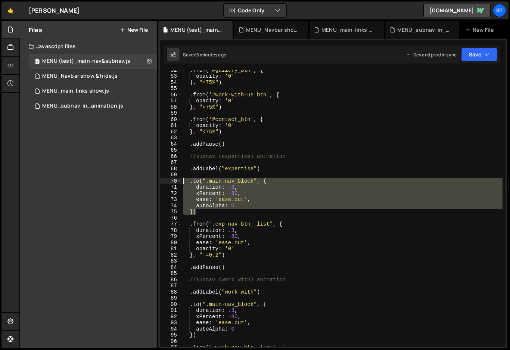
drag, startPoint x: 198, startPoint y: 213, endPoint x: 185, endPoint y: 181, distance: 34.8
click at [185, 181] on div ". from ( '#gallery_btn' , { opacity : '0' } , "<75%" ) . from ( '#work-with-us_…" at bounding box center [342, 211] width 321 height 289
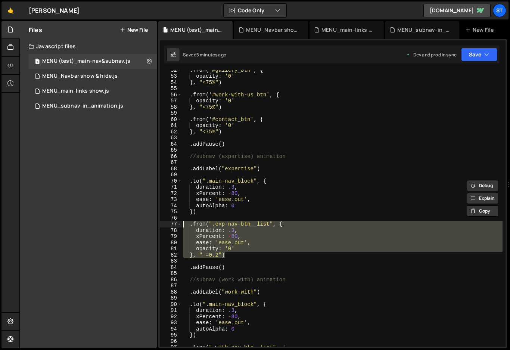
drag, startPoint x: 230, startPoint y: 256, endPoint x: 183, endPoint y: 226, distance: 55.5
click at [183, 226] on div ". from ( '#gallery_btn' , { opacity : '0' } , "<75%" ) . from ( '#work-with-us_…" at bounding box center [342, 211] width 321 height 289
click at [259, 291] on div ". from ( '#gallery_btn' , { opacity : '0' } , "<75%" ) . from ( '#work-with-us_…" at bounding box center [342, 211] width 321 height 289
type textarea ".addLabel("work-with")"
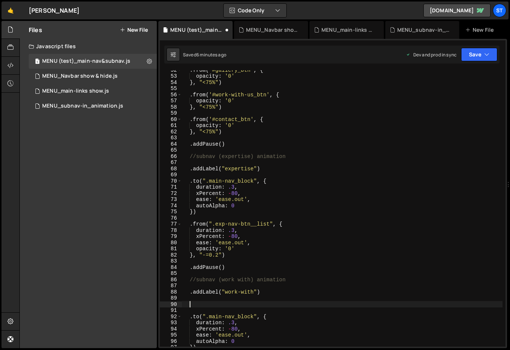
paste textarea "}, "-=0.2")"
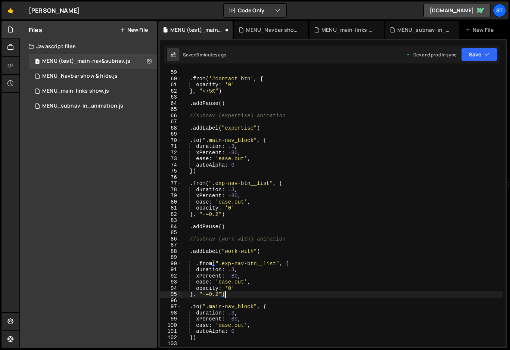
scroll to position [380, 0]
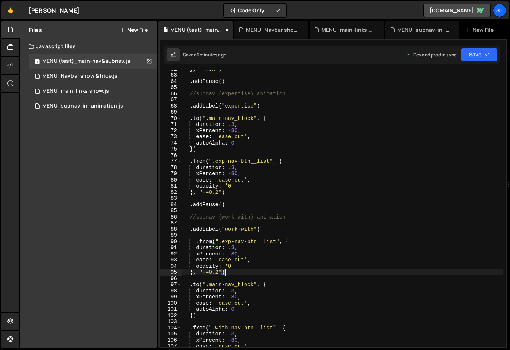
click at [212, 241] on div "} , "<75%" ) . addPause ( ) //subnav (expertise) animation . addLabel ( "expert…" at bounding box center [342, 210] width 321 height 289
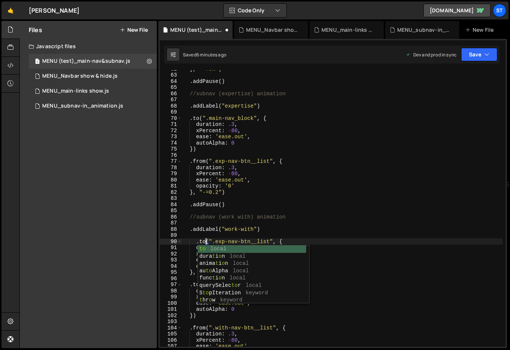
scroll to position [95, 0]
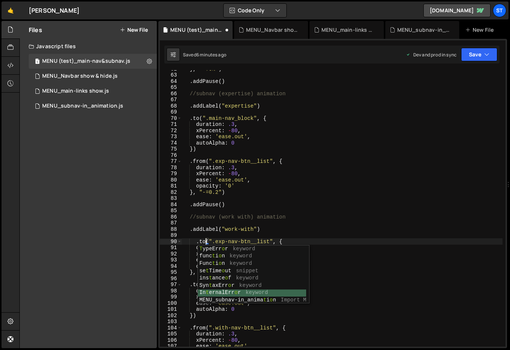
click at [392, 177] on div "} , "<75%" ) . addPause ( ) //subnav (expertise) animation . addLabel ( "expert…" at bounding box center [342, 210] width 321 height 289
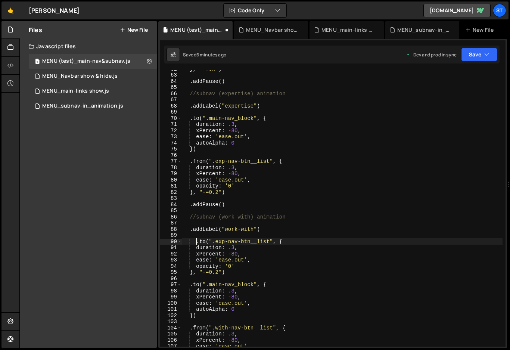
click at [196, 242] on div "} , "<75%" ) . addPause ( ) //subnav (expertise) animation . addLabel ( "expert…" at bounding box center [342, 210] width 321 height 289
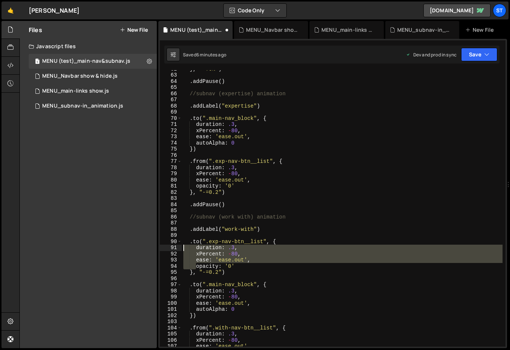
drag, startPoint x: 196, startPoint y: 267, endPoint x: 183, endPoint y: 247, distance: 23.5
click at [183, 247] on div "} , "<75%" ) . addPause ( ) //subnav (expertise) animation . addLabel ( "expert…" at bounding box center [342, 210] width 321 height 289
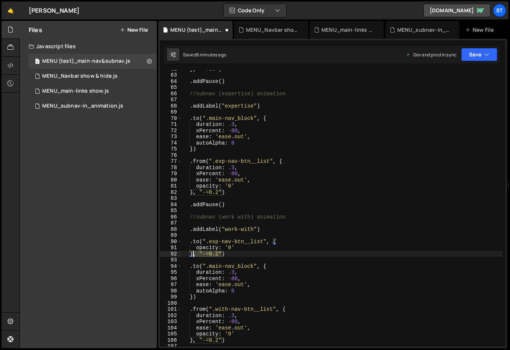
drag, startPoint x: 221, startPoint y: 253, endPoint x: 194, endPoint y: 254, distance: 26.9
click at [194, 254] on div "} , "<75%" ) . addPause ( ) //subnav (expertise) animation . addLabel ( "expert…" at bounding box center [342, 210] width 321 height 289
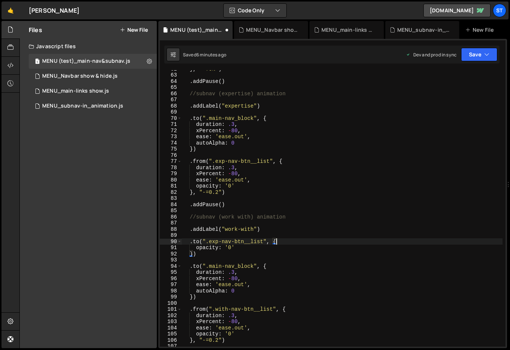
click at [299, 242] on div "} , "<75%" ) . addPause ( ) //subnav (expertise) animation . addLabel ( "expert…" at bounding box center [342, 210] width 321 height 289
click at [483, 56] on button "Save" at bounding box center [479, 54] width 36 height 13
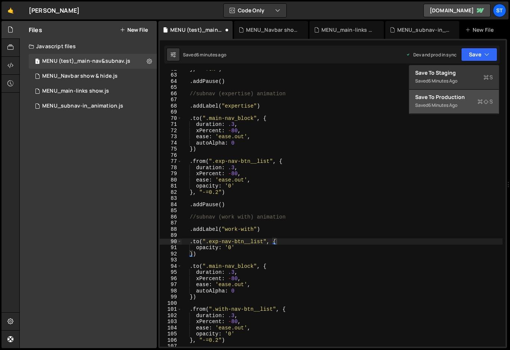
click at [424, 98] on div "Save to Production S" at bounding box center [454, 96] width 78 height 7
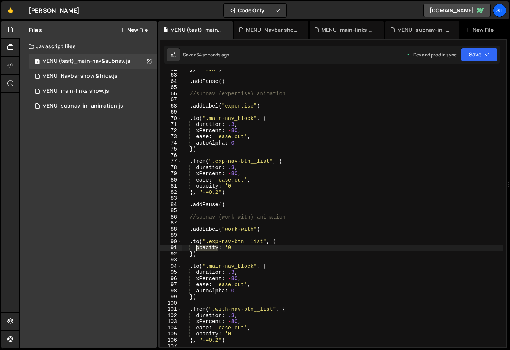
drag, startPoint x: 219, startPoint y: 247, endPoint x: 198, endPoint y: 248, distance: 21.0
click at [198, 248] on div "} , "<75%" ) . addPause ( ) //subnav (expertise) animation . addLabel ( "expert…" at bounding box center [342, 210] width 321 height 289
click at [486, 49] on button "Save" at bounding box center [479, 54] width 36 height 13
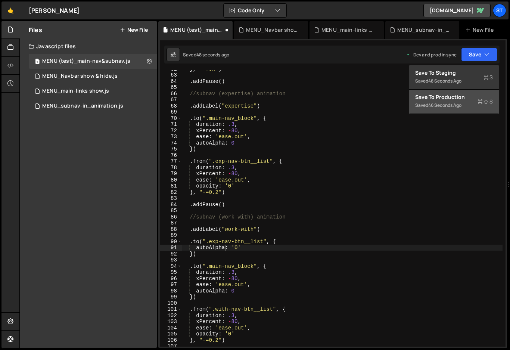
click at [449, 99] on div "Save to Production S" at bounding box center [454, 96] width 78 height 7
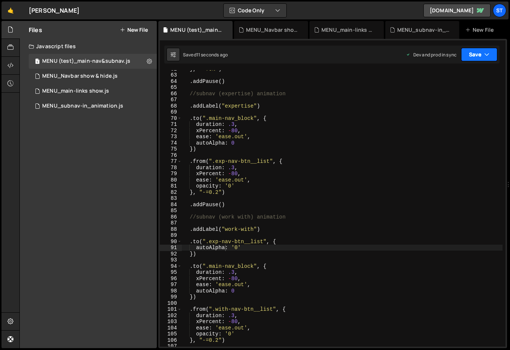
click at [486, 54] on icon "button" at bounding box center [487, 54] width 5 height 7
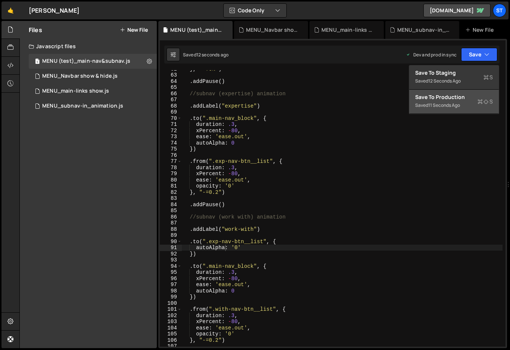
click at [460, 95] on div "Save to Production S" at bounding box center [454, 96] width 78 height 7
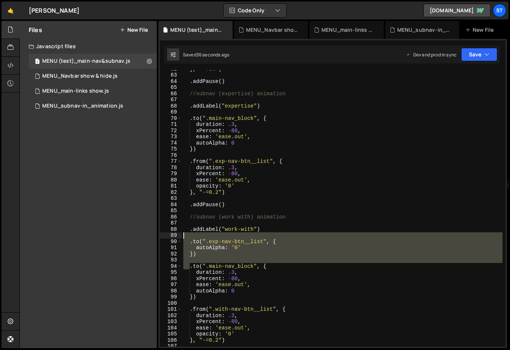
drag, startPoint x: 189, startPoint y: 269, endPoint x: 184, endPoint y: 235, distance: 34.5
click at [184, 235] on div "} , "<75%" ) . addPause ( ) //subnav (expertise) animation . addLabel ( "expert…" at bounding box center [342, 210] width 321 height 289
type textarea ".to(".main-nav_block", {"
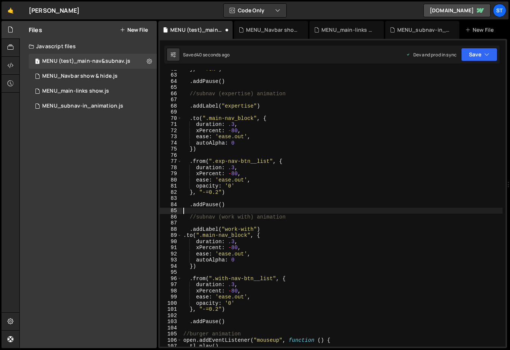
click at [185, 212] on div "} , "<75%" ) . addPause ( ) //subnav (expertise) animation . addLabel ( "expert…" at bounding box center [342, 210] width 321 height 289
paste textarea
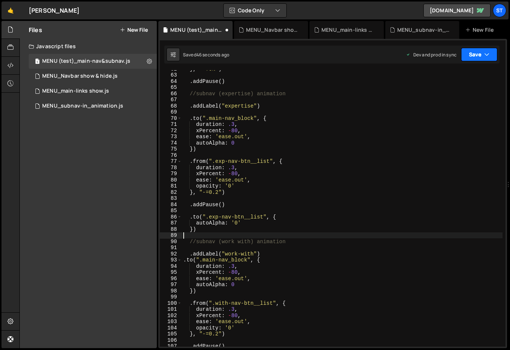
click at [491, 53] on button "Save" at bounding box center [479, 54] width 36 height 13
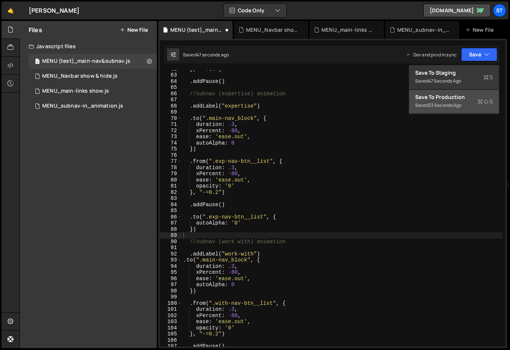
click at [438, 101] on div "Save to Production S" at bounding box center [454, 96] width 78 height 7
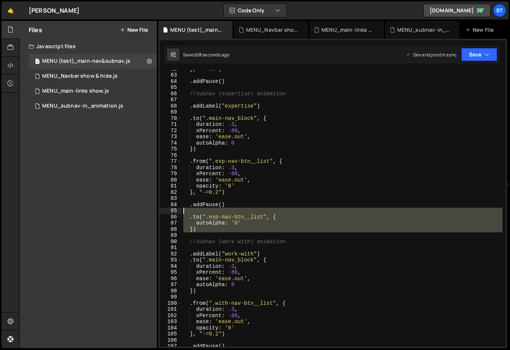
drag, startPoint x: 184, startPoint y: 237, endPoint x: 169, endPoint y: 213, distance: 28.2
click at [169, 213] on div "62 63 64 65 66 67 68 69 70 71 72 73 74 75 76 77 78 79 80 81 82 83 84 85 86 87 8…" at bounding box center [333, 208] width 346 height 276
type textarea ".to(".exp-nav-btn__list", {"
click at [185, 237] on div "} , "<75%" ) . addPause ( ) //subnav (expertise) animation . addLabel ( "expert…" at bounding box center [342, 208] width 321 height 276
drag, startPoint x: 184, startPoint y: 237, endPoint x: 169, endPoint y: 211, distance: 30.3
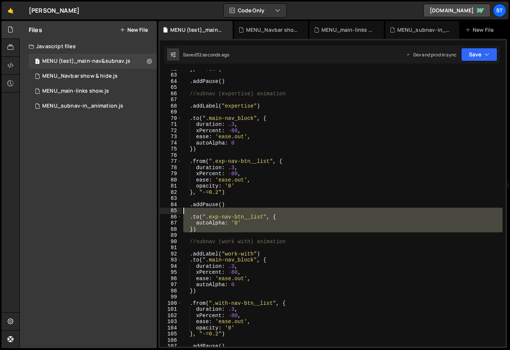
click at [169, 211] on div "62 63 64 65 66 67 68 69 70 71 72 73 74 75 76 77 78 79 80 81 82 83 84 85 86 87 8…" at bounding box center [333, 208] width 346 height 276
type textarea ".to(".exp-nav-btn__list", {"
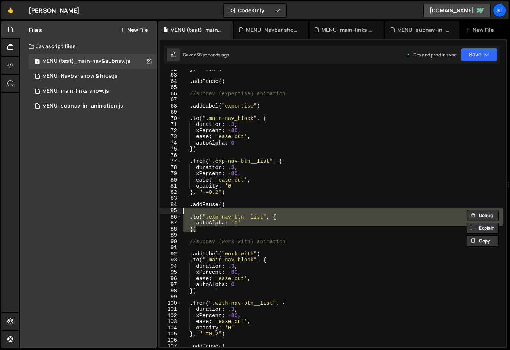
drag, startPoint x: 200, startPoint y: 231, endPoint x: 169, endPoint y: 210, distance: 37.9
click at [169, 210] on div "autoAlpha: '0' 62 63 64 65 66 67 68 69 70 71 72 73 74 75 76 77 78 79 80 81 82 8…" at bounding box center [333, 208] width 346 height 276
type textarea ".to(".exp-nav-btn__list", {"
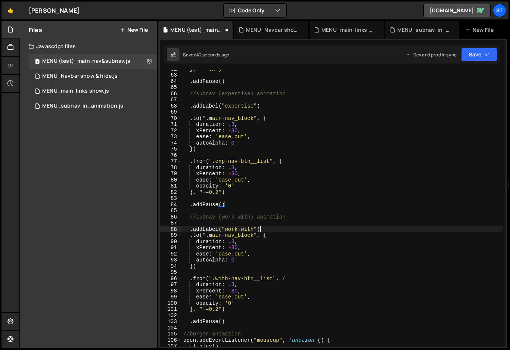
click at [263, 229] on div "} , "<75%" ) . addPause ( ) //subnav (expertise) animation . addLabel ( "expert…" at bounding box center [342, 210] width 321 height 289
type textarea ".addLabel("work-with")"
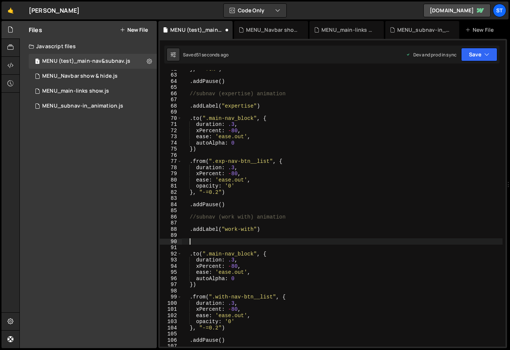
paste textarea "})"
type textarea "})"
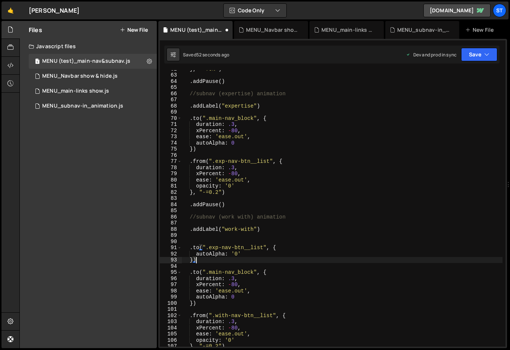
click at [298, 240] on div "} , "<75%" ) . addPause ( ) //subnav (expertise) animation . addLabel ( "expert…" at bounding box center [342, 210] width 321 height 289
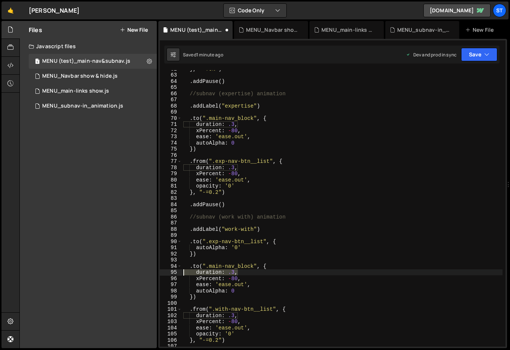
drag, startPoint x: 240, startPoint y: 272, endPoint x: 174, endPoint y: 273, distance: 65.8
click at [174, 273] on div "62 63 64 65 66 67 68 69 70 71 72 73 74 75 76 77 78 79 80 81 82 83 84 85 86 87 8…" at bounding box center [333, 208] width 346 height 276
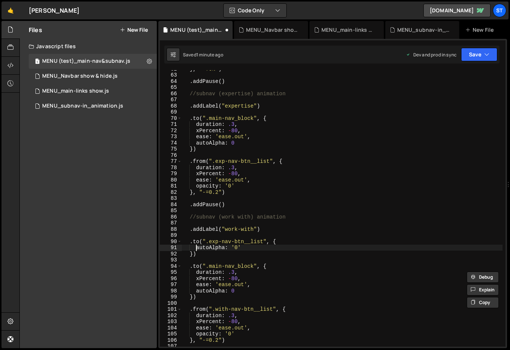
click at [196, 249] on div "} , "<75%" ) . addPause ( ) //subnav (expertise) animation . addLabel ( "expert…" at bounding box center [342, 210] width 321 height 289
paste textarea "duration: .3,"
click at [210, 248] on div "} , "<75%" ) . addPause ( ) //subnav (expertise) animation . addLabel ( "expert…" at bounding box center [342, 210] width 321 height 289
click at [238, 248] on div "} , "<75%" ) . addPause ( ) //subnav (expertise) animation . addLabel ( "expert…" at bounding box center [342, 210] width 321 height 289
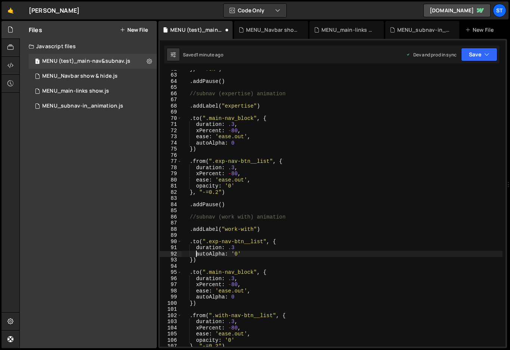
scroll to position [0, 1]
drag, startPoint x: 234, startPoint y: 248, endPoint x: 230, endPoint y: 248, distance: 4.1
click at [230, 248] on div "} , "<75%" ) . addPause ( ) //subnav (expertise) animation . addLabel ( "expert…" at bounding box center [342, 210] width 321 height 289
click at [234, 248] on div "} , "<75%" ) . addPause ( ) //subnav (expertise) animation . addLabel ( "expert…" at bounding box center [342, 210] width 321 height 289
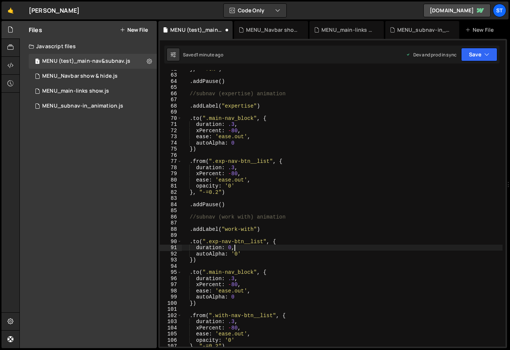
click at [328, 254] on div "} , "<75%" ) . addPause ( ) //subnav (expertise) animation . addLabel ( "expert…" at bounding box center [342, 210] width 321 height 289
click at [482, 55] on button "Save" at bounding box center [479, 54] width 36 height 13
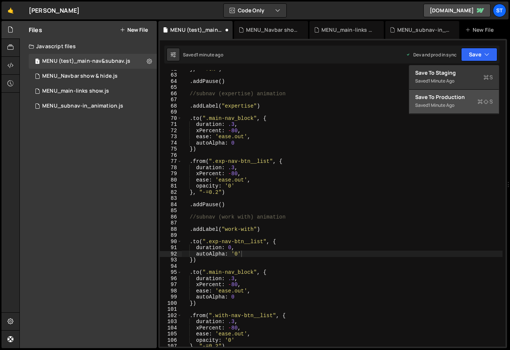
click at [438, 98] on div "Save to Production S" at bounding box center [454, 96] width 78 height 7
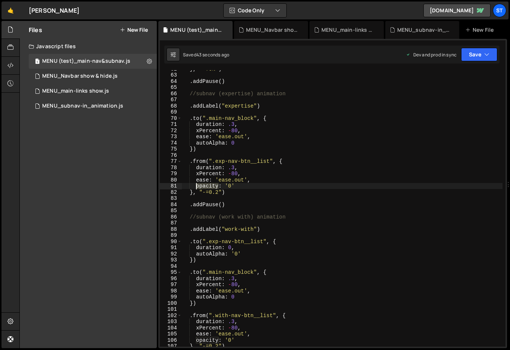
drag, startPoint x: 219, startPoint y: 186, endPoint x: 197, endPoint y: 186, distance: 22.0
click at [197, 186] on div "} , "<75%" ) . addPause ( ) //subnav (expertise) animation . addLabel ( "expert…" at bounding box center [342, 210] width 321 height 289
click at [240, 186] on div "} , "<75%" ) . addPause ( ) //subnav (expertise) animation . addLabel ( "expert…" at bounding box center [342, 210] width 321 height 289
click at [491, 55] on button "Save" at bounding box center [479, 54] width 36 height 13
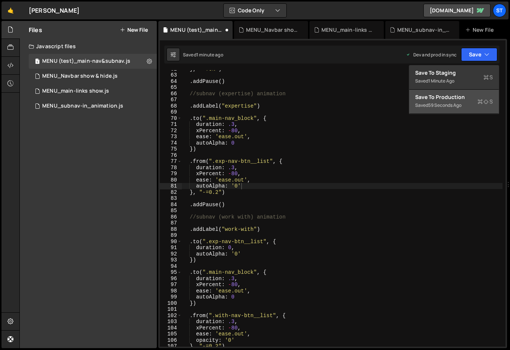
click at [454, 102] on div "Saved 59 seconds ago" at bounding box center [454, 105] width 78 height 9
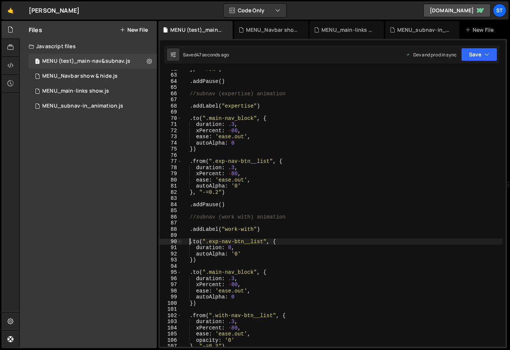
click at [189, 241] on div "} , "<75%" ) . addPause ( ) //subnav (expertise) animation . addLabel ( "expert…" at bounding box center [342, 210] width 321 height 289
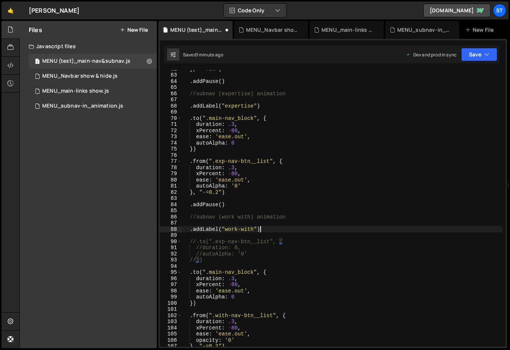
click at [335, 228] on div "} , "<75%" ) . addPause ( ) //subnav (expertise) animation . addLabel ( "expert…" at bounding box center [342, 210] width 321 height 289
click at [491, 52] on button "Save" at bounding box center [479, 54] width 36 height 13
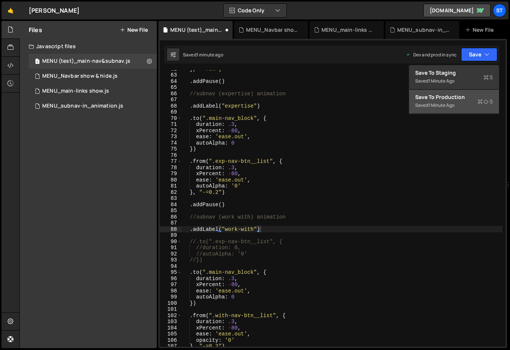
click at [433, 95] on div "Save to Production S" at bounding box center [454, 96] width 78 height 7
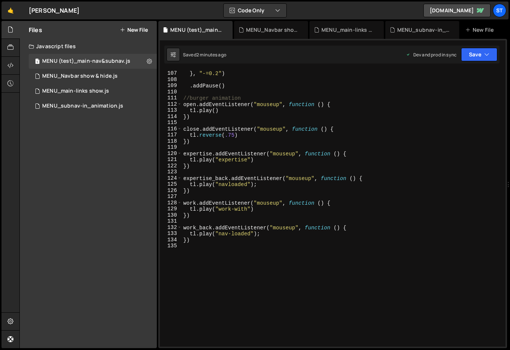
scroll to position [691, 0]
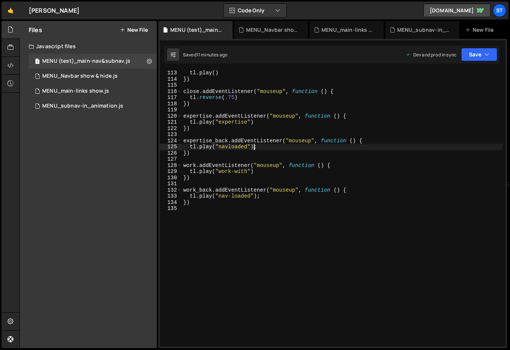
click at [256, 148] on div "tl . play ( ) }) close . addEventListener ( "mouseup" , function ( ) { tl . rev…" at bounding box center [342, 214] width 321 height 289
click at [267, 170] on div "tl . play ( ) }) close . addEventListener ( "mouseup" , function ( ) { tl . rev…" at bounding box center [342, 214] width 321 height 289
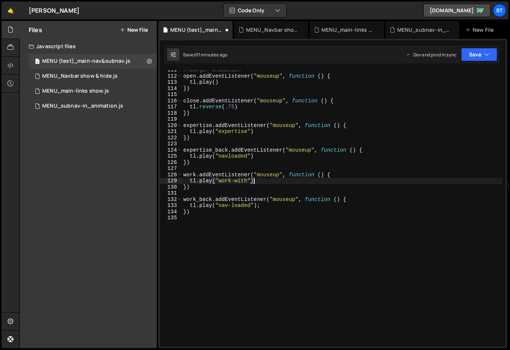
scroll to position [672, 0]
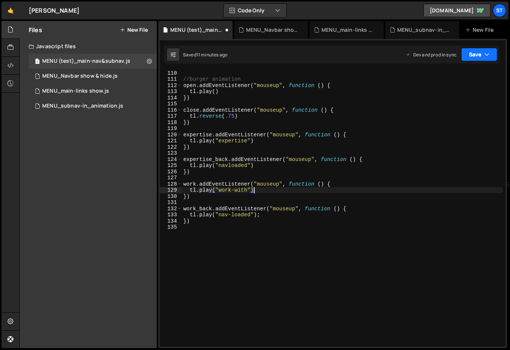
click at [489, 52] on icon "button" at bounding box center [487, 54] width 5 height 7
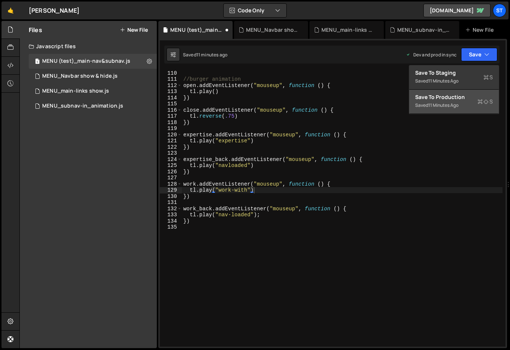
click at [457, 97] on div "Save to Production S" at bounding box center [454, 96] width 78 height 7
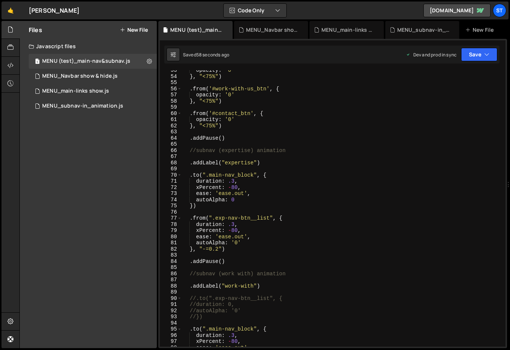
scroll to position [368, 0]
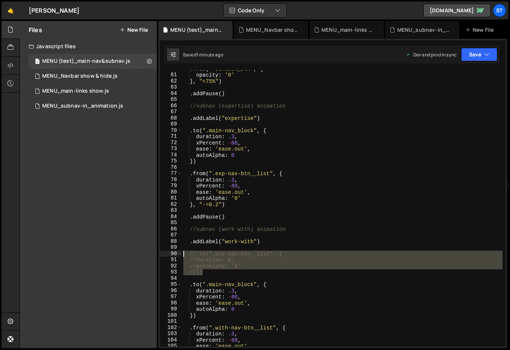
drag, startPoint x: 206, startPoint y: 274, endPoint x: 174, endPoint y: 254, distance: 37.7
click at [174, 254] on div "//}) 60 61 62 63 64 65 66 67 68 69 70 71 72 73 74 75 76 77 78 79 80 81 82 83 84…" at bounding box center [333, 208] width 346 height 276
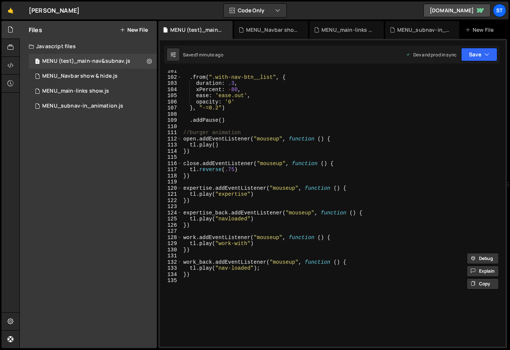
scroll to position [618, 0]
click at [193, 274] on div ". from ( ".with-nav-btn__list" , { duration : .3 , xPercent : - 80 , ease : 'ea…" at bounding box center [342, 212] width 321 height 289
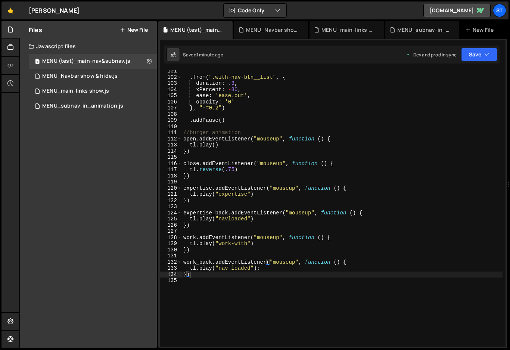
click at [263, 269] on div ". from ( ".with-nav-btn__list" , { duration : .3 , xPercent : - 80 , ease : 'ea…" at bounding box center [342, 212] width 321 height 289
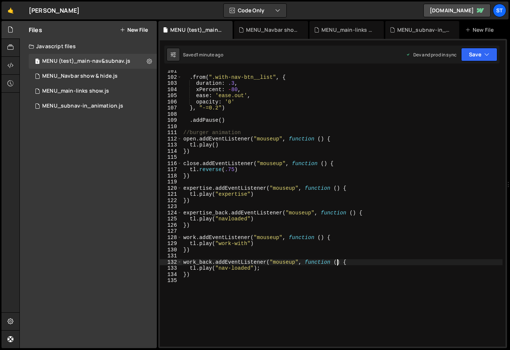
click at [338, 262] on div ". from ( ".with-nav-btn__list" , { duration : .3 , xPercent : - 80 , ease : 'ea…" at bounding box center [342, 212] width 321 height 289
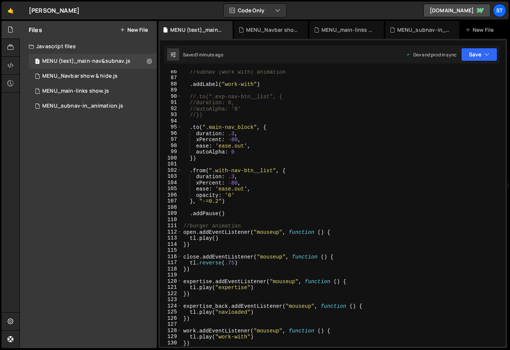
scroll to position [601, 0]
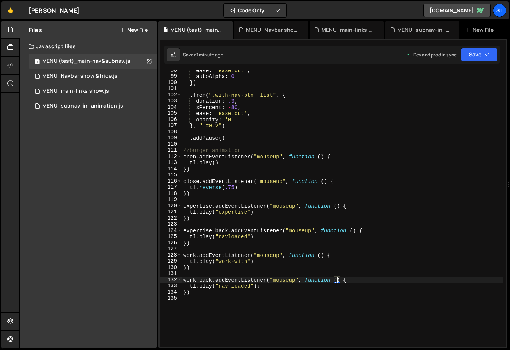
paste textarea "//})"
click at [349, 281] on div "ease : 'ease.out' , autoAlpha : 0 }) . from ( ".with-nav-btn__list" , { duratio…" at bounding box center [342, 211] width 321 height 289
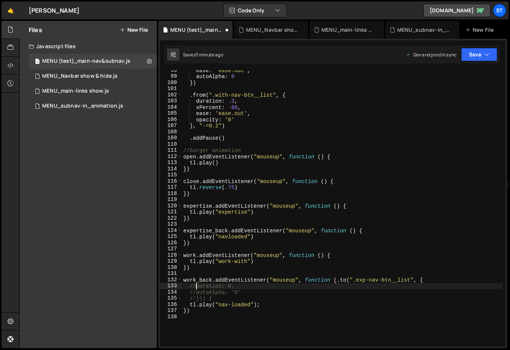
click at [197, 287] on div "ease : 'ease.out' , autoAlpha : 0 }) . from ( ".with-nav-btn__list" , { duratio…" at bounding box center [342, 211] width 321 height 289
click at [195, 294] on div "ease : 'ease.out' , autoAlpha : 0 }) . from ( ".with-nav-btn__list" , { duratio…" at bounding box center [342, 211] width 321 height 289
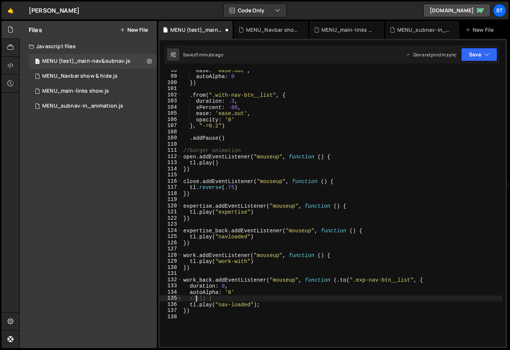
click at [195, 299] on div "ease : 'ease.out' , autoAlpha : 0 }) . from ( ".with-nav-btn__list" , { duratio…" at bounding box center [342, 211] width 321 height 289
type textarea "})) {"
click at [208, 299] on div "ease : 'ease.out' , autoAlpha : 0 }) . from ( ".with-nav-btn__list" , { duratio…" at bounding box center [342, 211] width 321 height 289
click at [491, 52] on button "Save" at bounding box center [479, 54] width 36 height 13
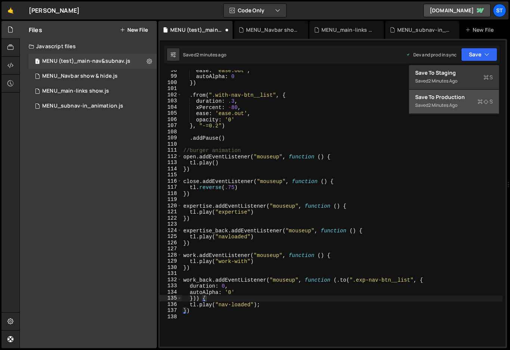
click at [445, 98] on div "Save to Production S" at bounding box center [454, 96] width 78 height 7
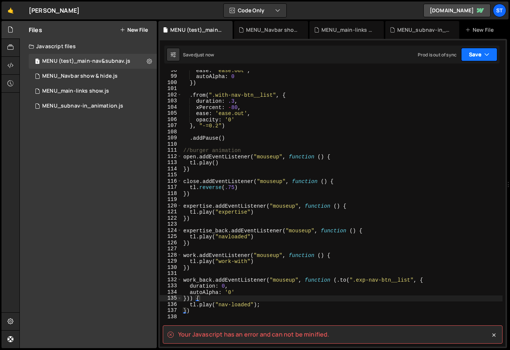
click at [473, 53] on button "Save" at bounding box center [479, 54] width 36 height 13
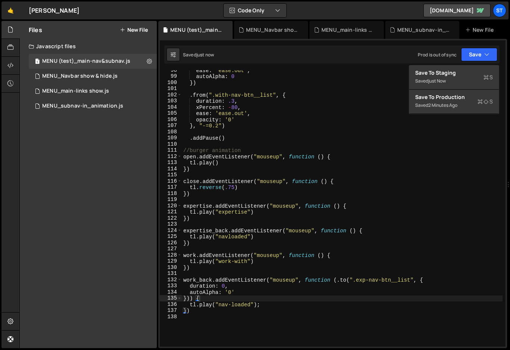
click at [325, 275] on div "ease : 'ease.out' , autoAlpha : 0 }) . from ( ".with-nav-btn__list" , { duratio…" at bounding box center [342, 211] width 321 height 289
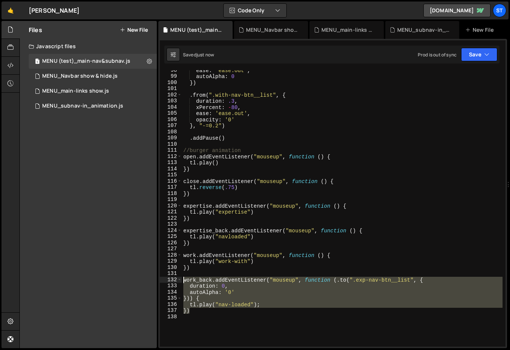
drag, startPoint x: 269, startPoint y: 308, endPoint x: 163, endPoint y: 279, distance: 110.1
click at [163, 279] on div "98 99 100 101 102 103 104 105 106 107 108 109 110 111 112 113 114 115 116 117 1…" at bounding box center [333, 208] width 346 height 276
click at [485, 296] on button "Explain" at bounding box center [483, 297] width 32 height 11
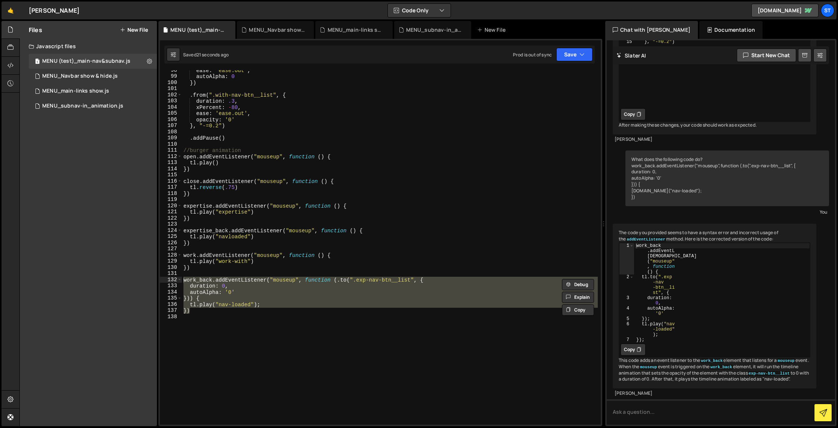
scroll to position [1185, 0]
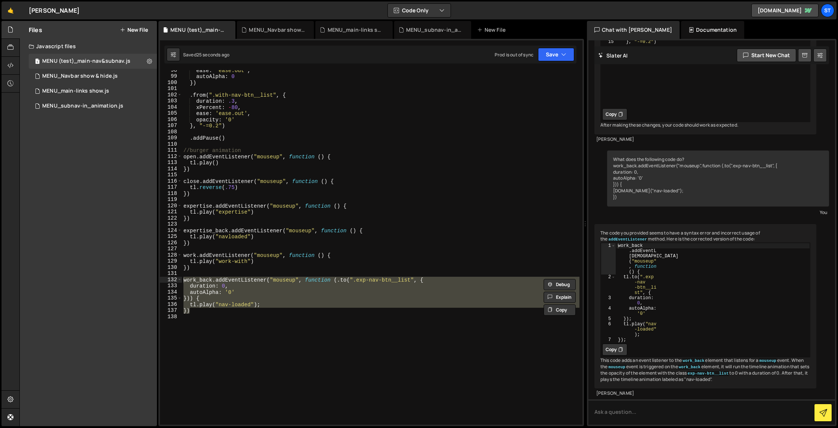
drag, startPoint x: 834, startPoint y: 223, endPoint x: 581, endPoint y: 226, distance: 253.0
click at [510, 226] on div "Files New File Javascript files 1 MENU (test)_main-nav&subnav.js 0 1 MENU_Navba…" at bounding box center [428, 224] width 819 height 406
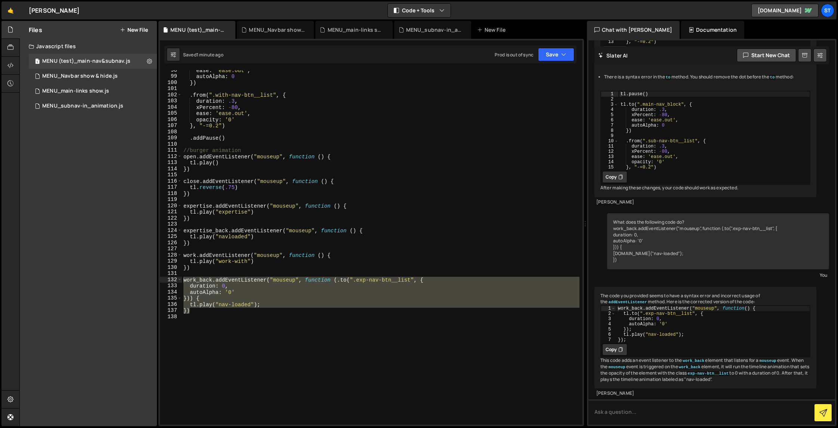
scroll to position [840, 0]
click at [510, 346] on icon at bounding box center [620, 349] width 4 height 7
copy div "ההההההההההההההההההההההההההההההההההההההההההההההההההההההההההההההההההההההההההההההה…"
click at [268, 287] on div "ease : 'ease.out' , autoAlpha : 0 }) . from ( ".with-nav-btn__list" , { duratio…" at bounding box center [381, 247] width 398 height 355
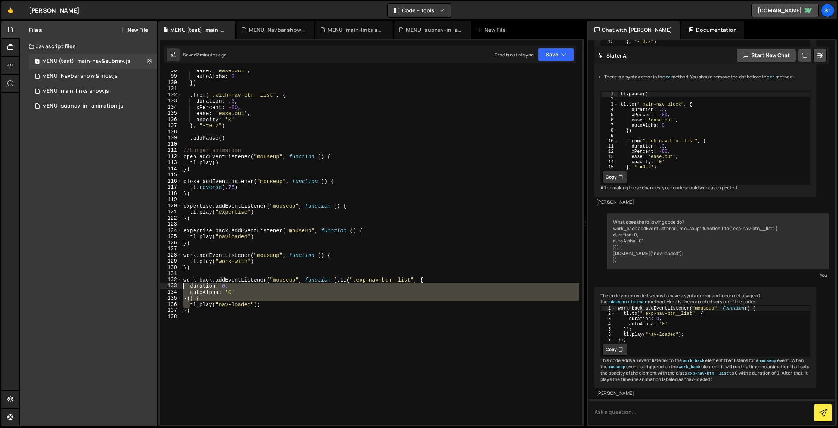
drag, startPoint x: 189, startPoint y: 305, endPoint x: 174, endPoint y: 286, distance: 24.2
click at [174, 286] on div "duration: 0, 98 99 100 101 102 103 104 105 106 107 108 109 110 111 112 113 114 …" at bounding box center [371, 247] width 423 height 355
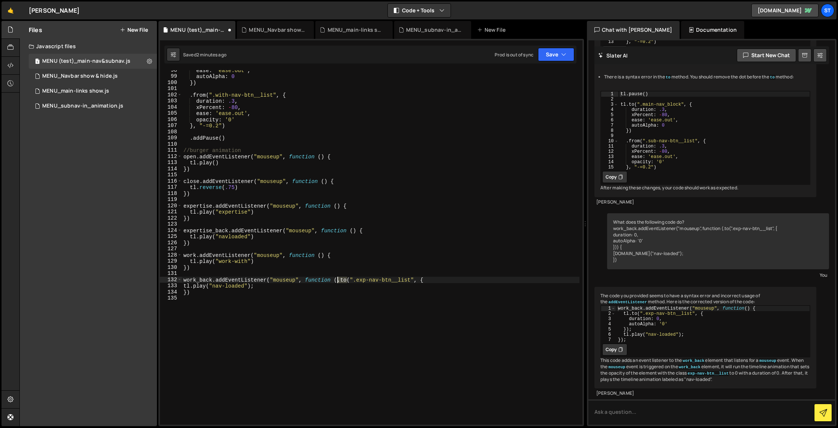
drag, startPoint x: 347, startPoint y: 281, endPoint x: 337, endPoint y: 282, distance: 9.8
click at [337, 282] on div "ease : 'ease.out' , autoAlpha : 0 }) . from ( ".with-nav-btn__list" , { duratio…" at bounding box center [381, 250] width 398 height 367
drag, startPoint x: 417, startPoint y: 281, endPoint x: 338, endPoint y: 283, distance: 78.9
click at [338, 283] on div "ease : 'ease.out' , autoAlpha : 0 }) . from ( ".with-nav-btn__list" , { duratio…" at bounding box center [381, 250] width 398 height 367
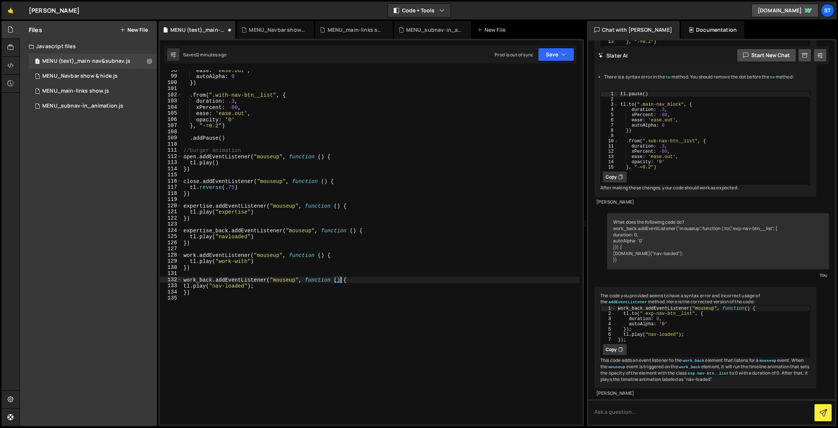
click at [254, 288] on div "ease : 'ease.out' , autoAlpha : 0 }) . from ( ".with-nav-btn__list" , { duratio…" at bounding box center [381, 250] width 398 height 367
click at [510, 56] on button "Save" at bounding box center [556, 54] width 36 height 13
click at [510, 101] on div "Saved 5 minutes ago" at bounding box center [531, 105] width 78 height 9
click at [183, 282] on div "ease : 'ease.out' , autoAlpha : 0 }) . from ( ".with-nav-btn__list" , { duratio…" at bounding box center [381, 250] width 398 height 367
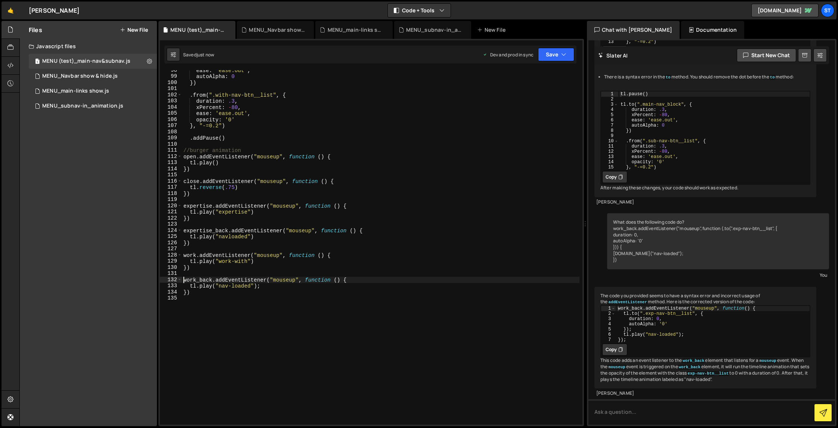
scroll to position [0, 0]
click at [189, 286] on div "ease : 'ease.out' , autoAlpha : 0 }) . from ( ".with-nav-btn__list" , { duratio…" at bounding box center [381, 250] width 398 height 367
click at [183, 294] on div "ease : 'ease.out' , autoAlpha : 0 }) . from ( ".with-nav-btn__list" , { duratio…" at bounding box center [381, 250] width 398 height 367
type textarea "//})"
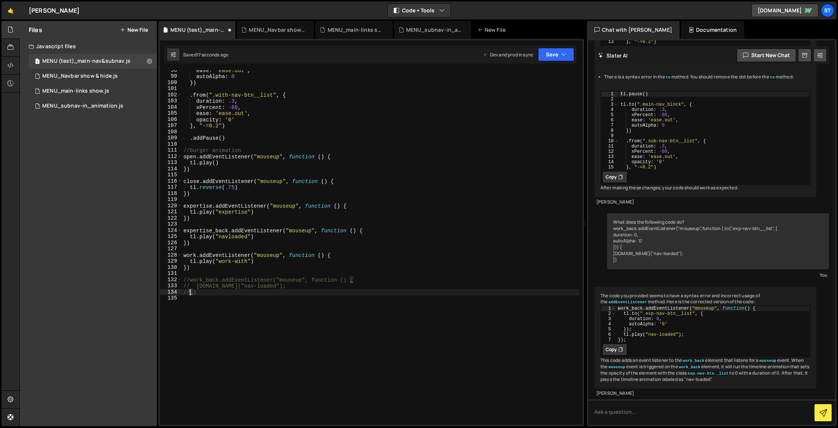
click at [203, 293] on div "ease : 'ease.out' , autoAlpha : 0 }) . from ( ".with-nav-btn__list" , { duratio…" at bounding box center [381, 250] width 398 height 367
paste textarea "});"
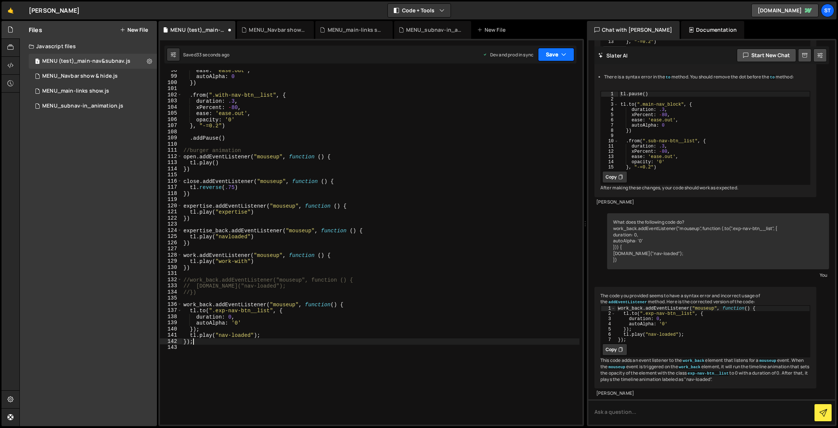
click at [510, 56] on icon "button" at bounding box center [563, 54] width 5 height 7
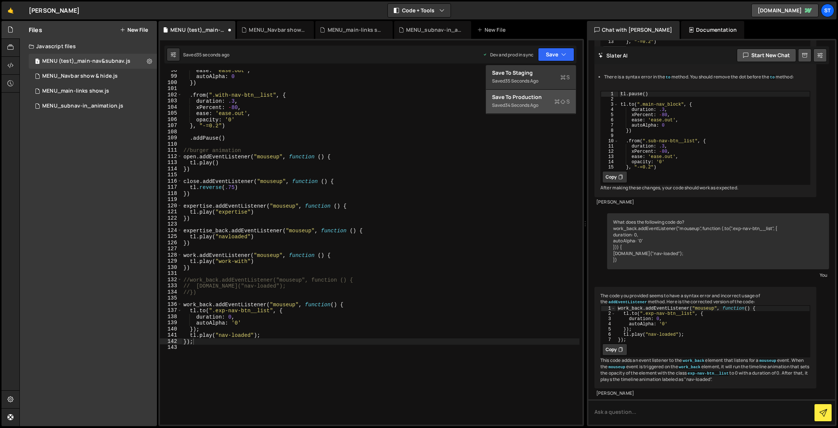
click at [510, 96] on div "Save to Production S" at bounding box center [531, 96] width 78 height 7
click at [211, 342] on div "ease : 'ease.out' , autoAlpha : 0 }) . from ( ".with-nav-btn__list" , { duratio…" at bounding box center [381, 250] width 398 height 367
type textarea "})"
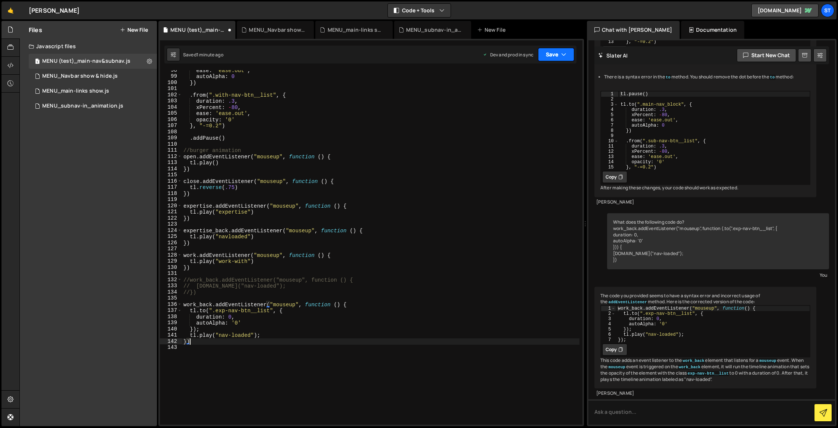
click at [510, 56] on button "Save" at bounding box center [556, 54] width 36 height 13
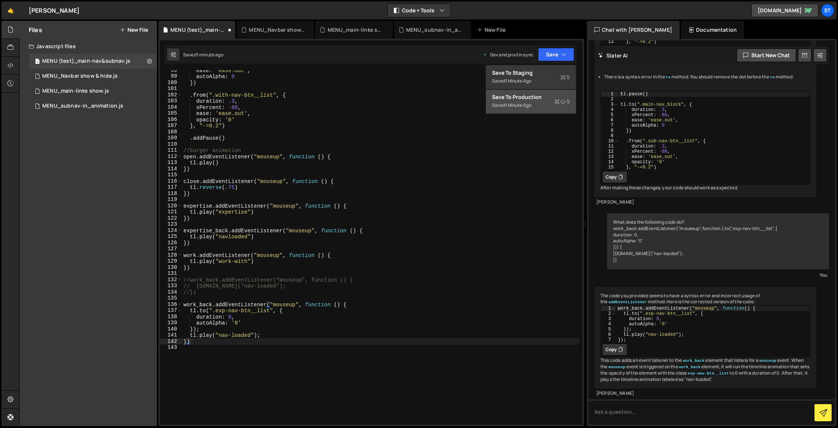
click at [510, 97] on div "Save to Production S" at bounding box center [531, 96] width 78 height 7
click at [149, 61] on icon at bounding box center [149, 61] width 5 height 7
type input "MENU (test)_main-nav&subnav"
radio input "true"
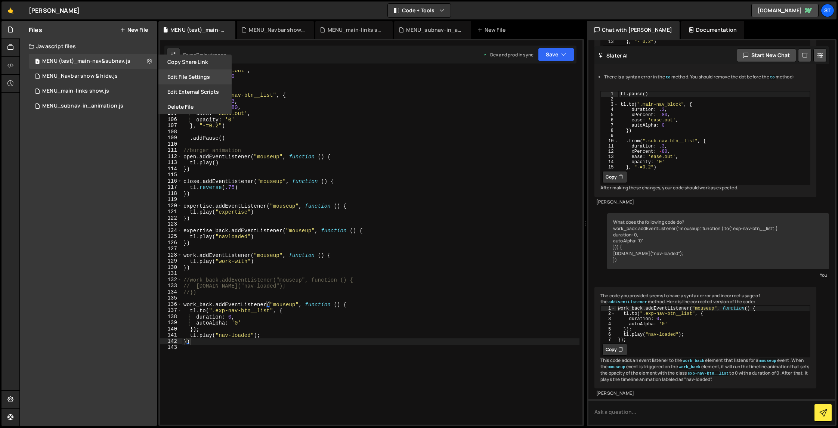
click at [185, 75] on button "Edit File Settings" at bounding box center [194, 76] width 73 height 15
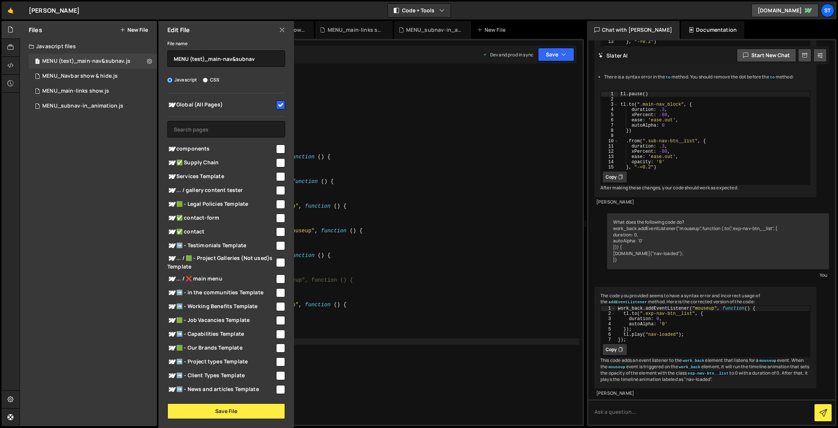
click at [279, 103] on input "checkbox" at bounding box center [280, 105] width 9 height 9
click at [233, 350] on button "Save File" at bounding box center [226, 412] width 118 height 16
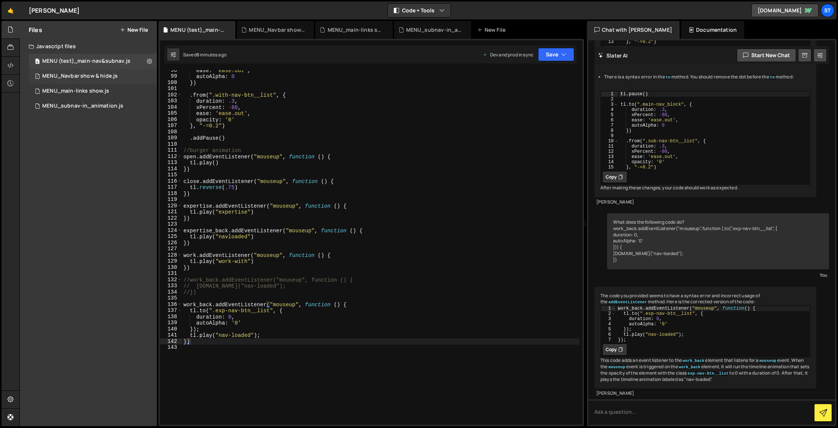
click at [88, 77] on div "MENU_Navbar show & hide.js" at bounding box center [79, 76] width 75 height 7
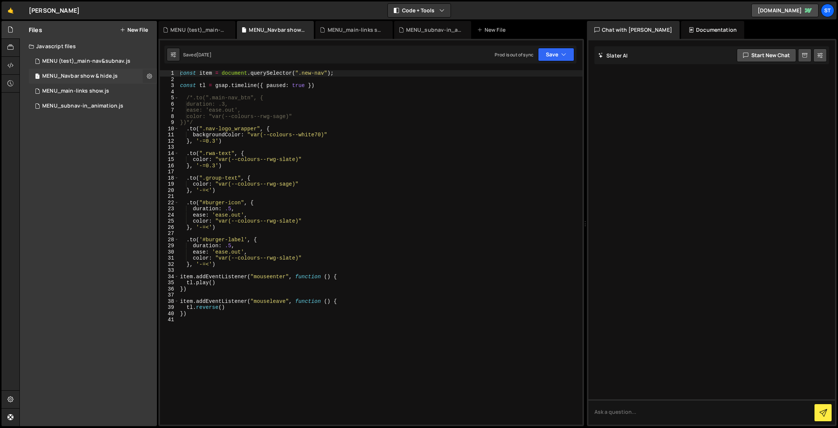
click at [149, 75] on icon at bounding box center [149, 75] width 5 height 7
click at [199, 93] on button "Edit File Settings" at bounding box center [194, 91] width 73 height 15
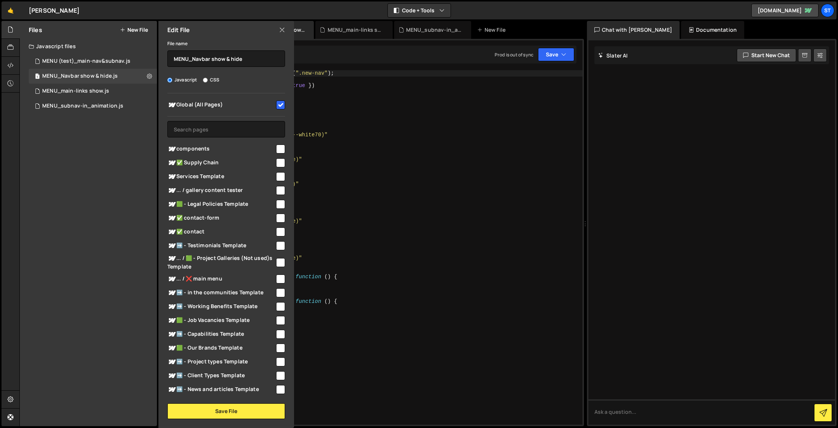
click at [277, 105] on input "checkbox" at bounding box center [280, 105] width 9 height 9
checkbox input "false"
click at [226, 350] on button "Save File" at bounding box center [226, 412] width 118 height 16
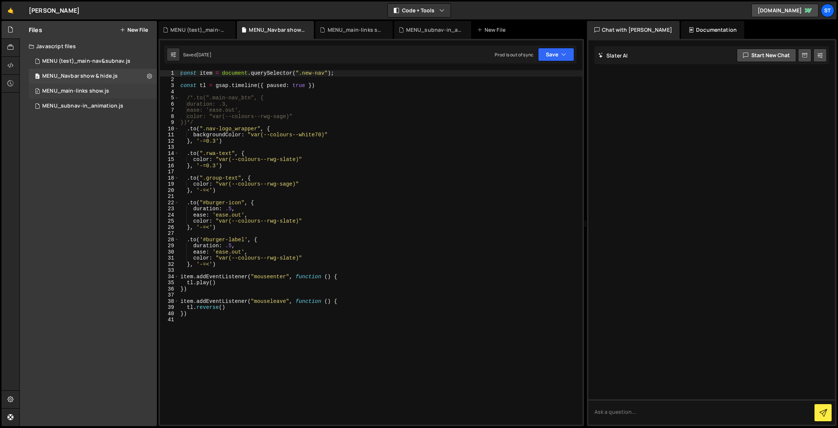
click at [108, 93] on div "0 MENU_main-links show.js 0" at bounding box center [93, 91] width 128 height 15
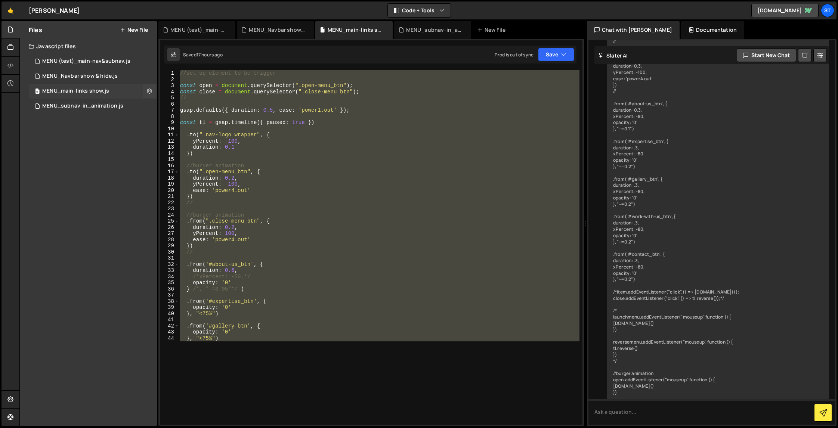
scroll to position [495, 0]
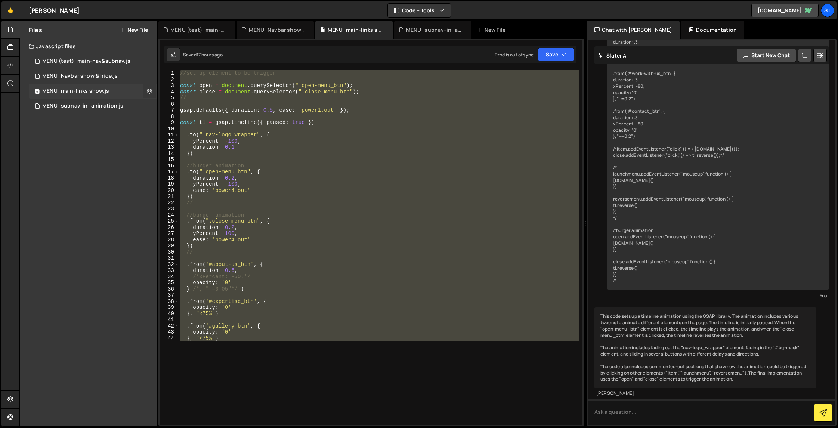
click at [149, 91] on icon at bounding box center [149, 90] width 5 height 7
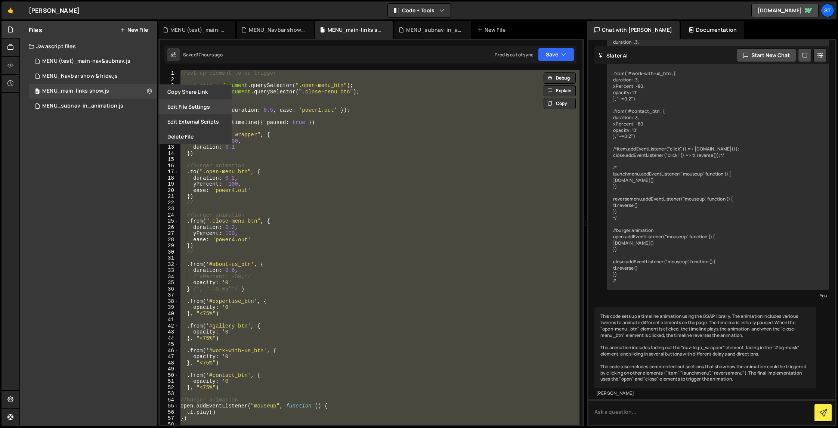
click at [189, 109] on button "Edit File Settings" at bounding box center [194, 106] width 73 height 15
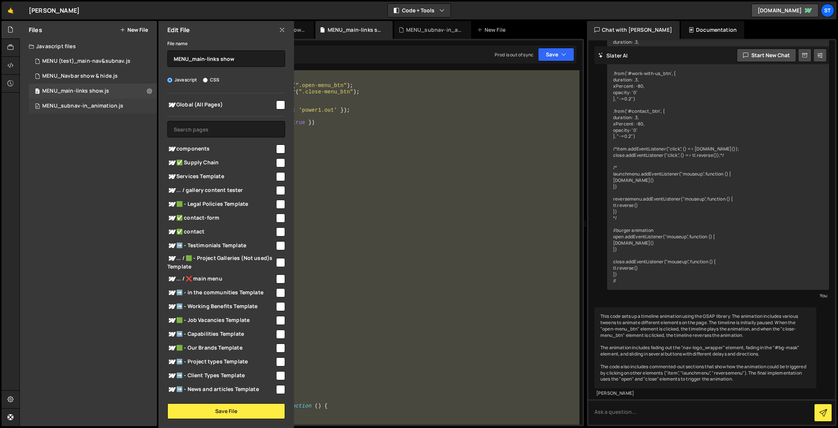
click at [100, 108] on div "MENU_subnav-in_animation.js" at bounding box center [82, 106] width 81 height 7
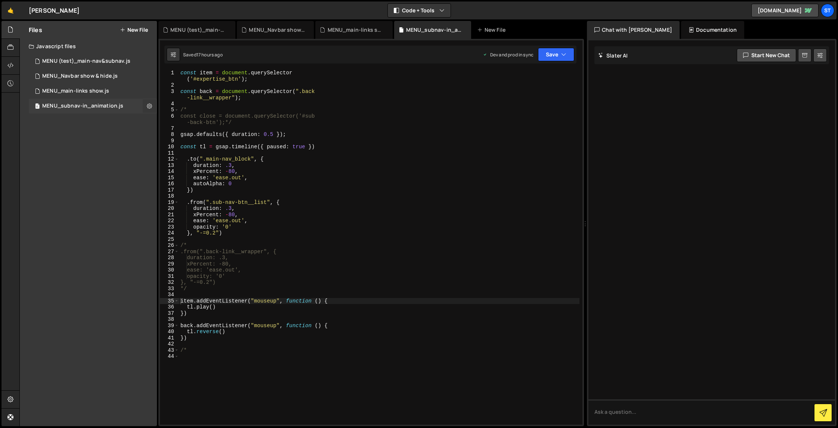
click at [152, 106] on icon at bounding box center [149, 105] width 5 height 7
type input "MENU_subnav-in_animation"
radio input "true"
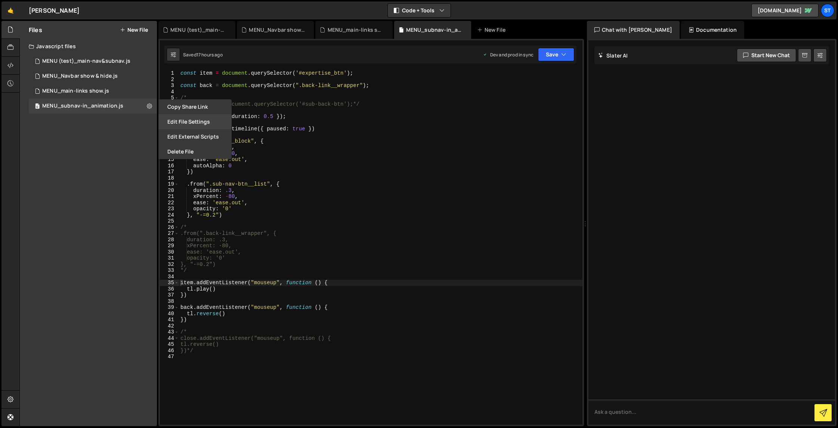
click at [185, 116] on button "Edit File Settings" at bounding box center [194, 121] width 73 height 15
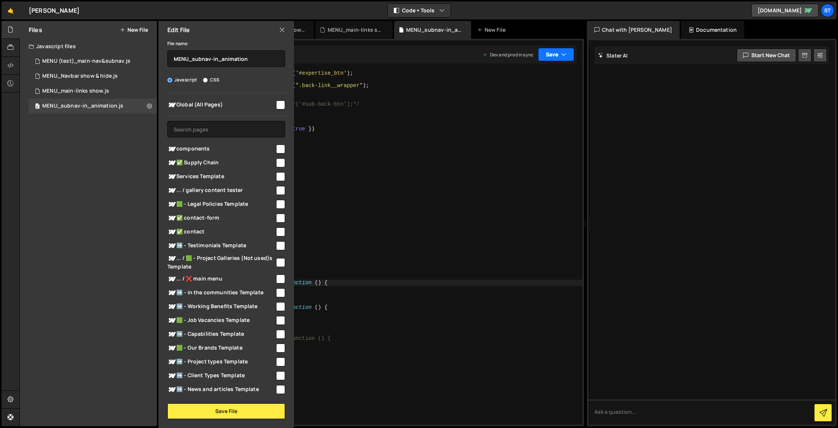
click at [510, 54] on icon "button" at bounding box center [563, 54] width 5 height 7
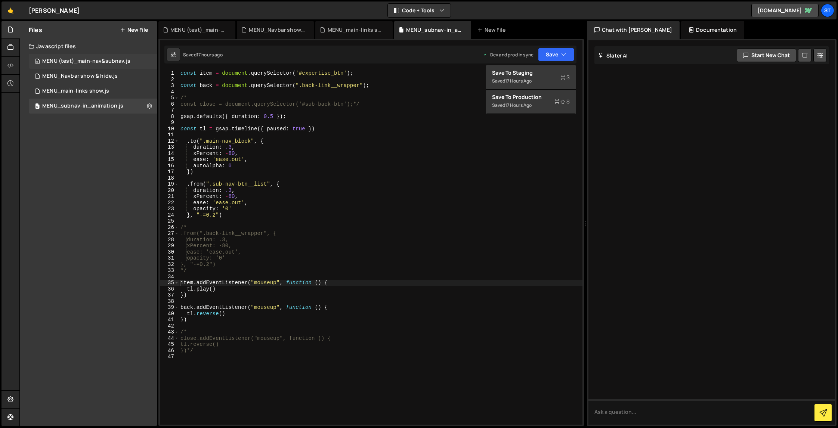
click at [106, 58] on div "0 MENU (test)_main-nav&subnav.js 0" at bounding box center [93, 61] width 128 height 15
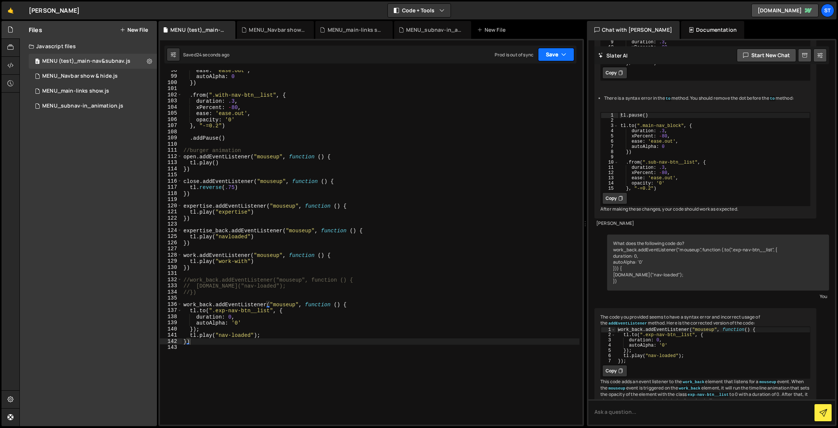
scroll to position [840, 0]
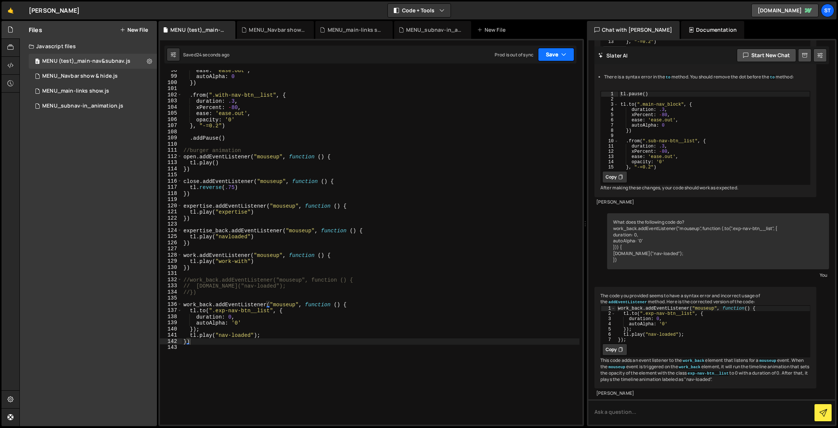
click at [510, 53] on button "Save" at bounding box center [556, 54] width 36 height 13
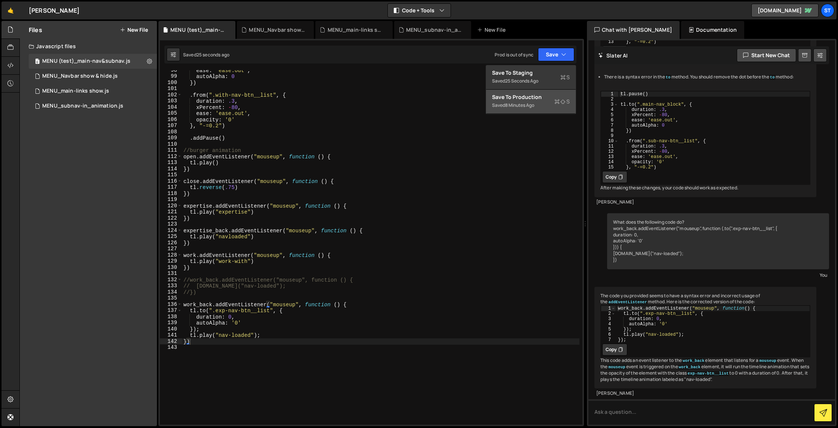
click at [510, 98] on div "Save to Production S" at bounding box center [531, 96] width 78 height 7
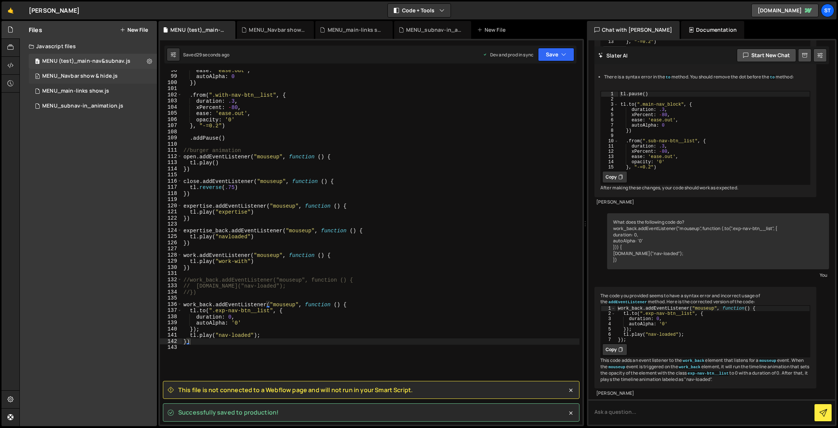
click at [102, 76] on div "MENU_Navbar show & hide.js" at bounding box center [79, 76] width 75 height 7
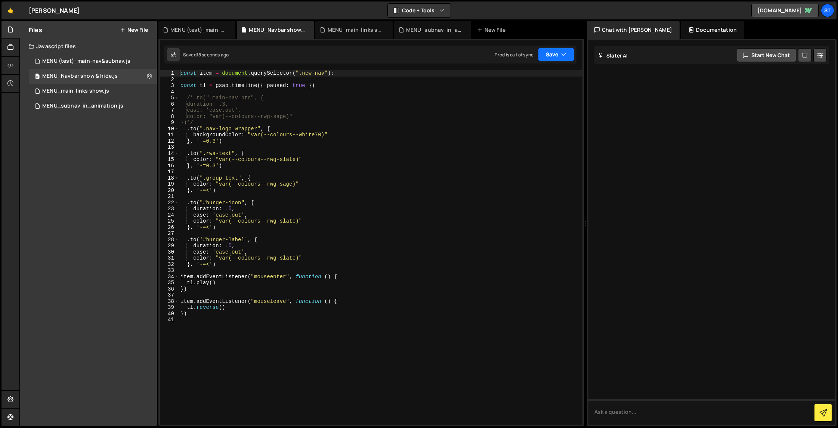
click at [510, 56] on button "Save" at bounding box center [556, 54] width 36 height 13
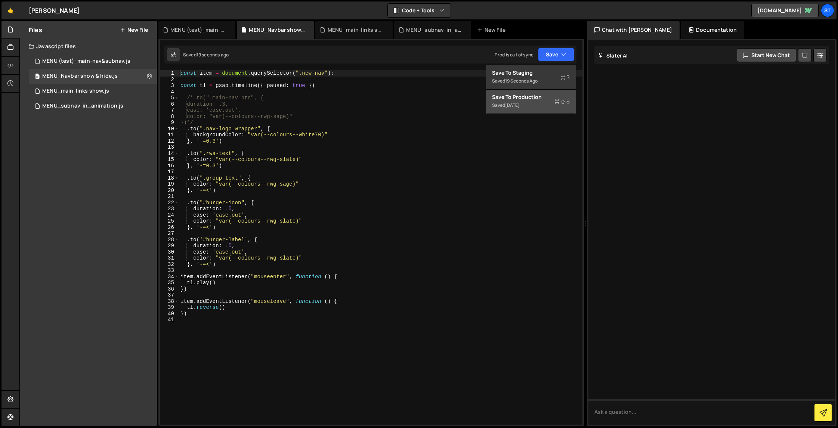
click at [510, 100] on div "Save to Production S" at bounding box center [531, 96] width 78 height 7
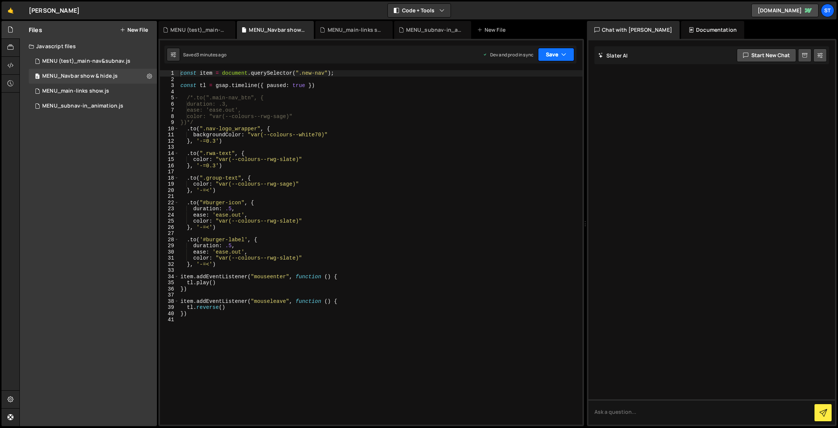
click at [510, 54] on button "Save" at bounding box center [556, 54] width 36 height 13
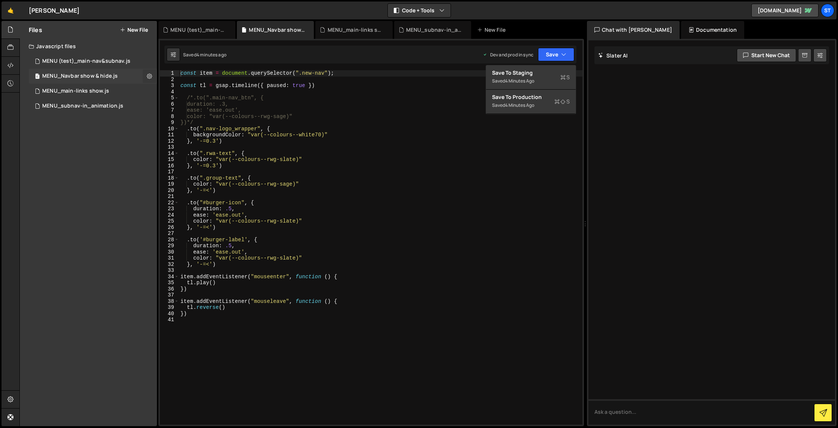
click at [149, 75] on icon at bounding box center [149, 75] width 5 height 7
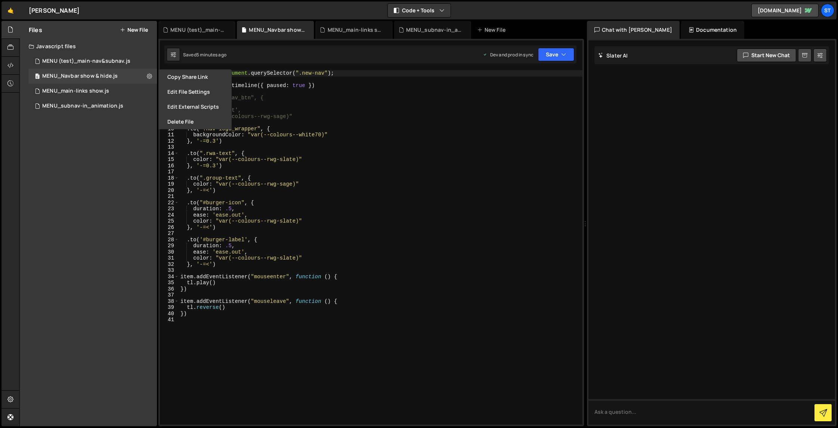
click at [115, 164] on div "Files New File Javascript files 0 MENU (test)_main-nav&subnav.js 0 0 MENU_Navba…" at bounding box center [88, 223] width 137 height 405
click at [198, 92] on button "Edit File Settings" at bounding box center [194, 91] width 73 height 15
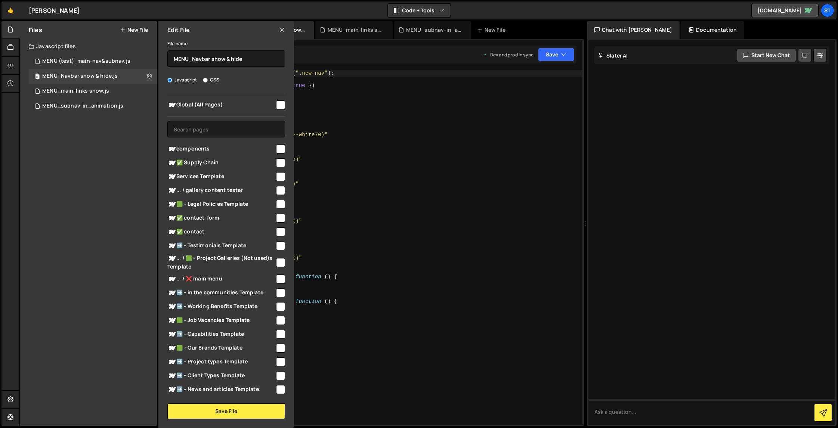
click at [106, 183] on div "Files New File Javascript files 0 MENU (test)_main-nav&subnav.js 0 0 MENU_Navba…" at bounding box center [88, 223] width 137 height 405
click at [279, 104] on input "checkbox" at bounding box center [280, 105] width 9 height 9
checkbox input "true"
click at [478, 10] on div "🤙 [PERSON_NAME] ⚠️ Code is being edited in another browser Code + Tools Code On…" at bounding box center [418, 10] width 835 height 18
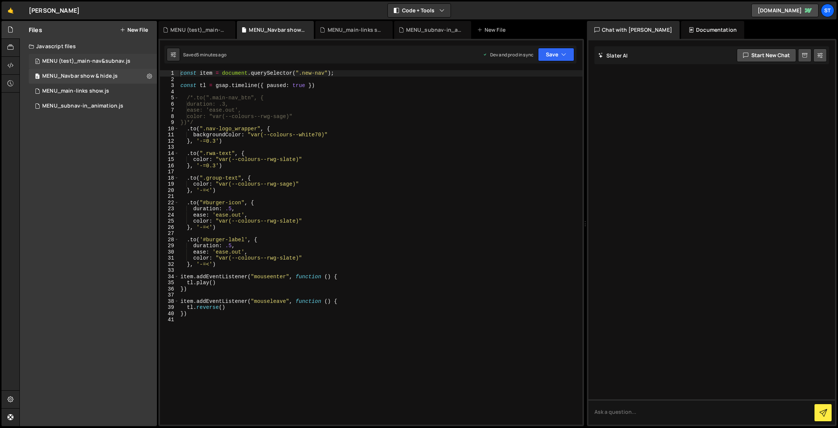
click at [113, 63] on div "MENU (test)_main-nav&subnav.js" at bounding box center [86, 61] width 88 height 7
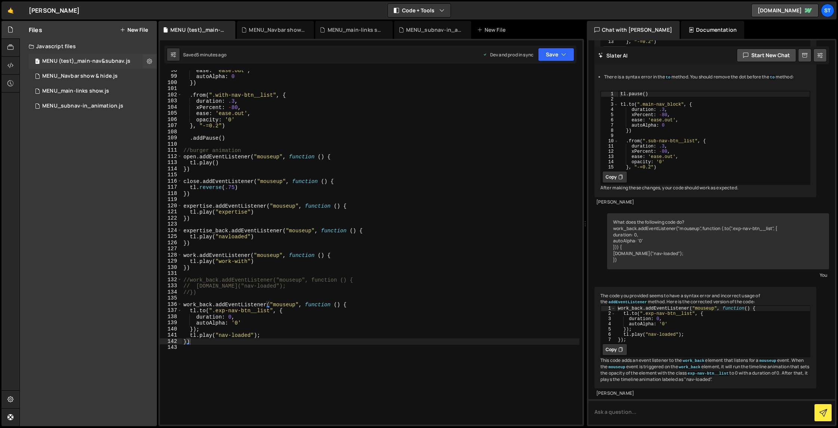
scroll to position [840, 0]
click at [107, 74] on div "MENU_Navbar show & hide.js" at bounding box center [79, 76] width 75 height 7
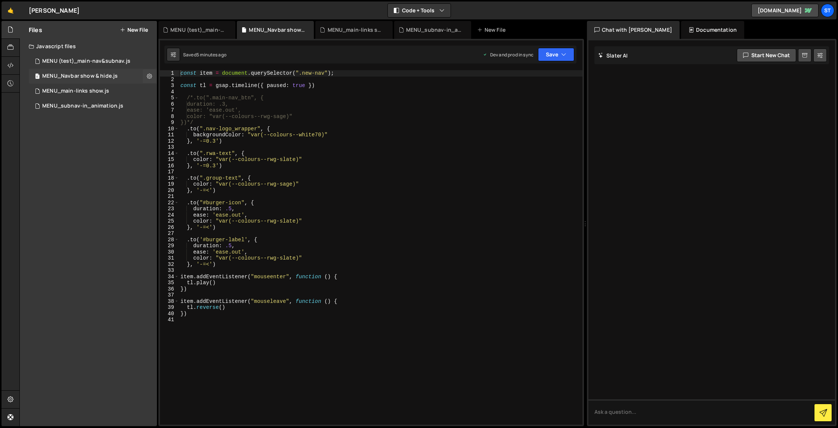
scroll to position [0, 0]
click at [107, 59] on div "MENU (test)_main-nav&subnav.js" at bounding box center [86, 61] width 88 height 7
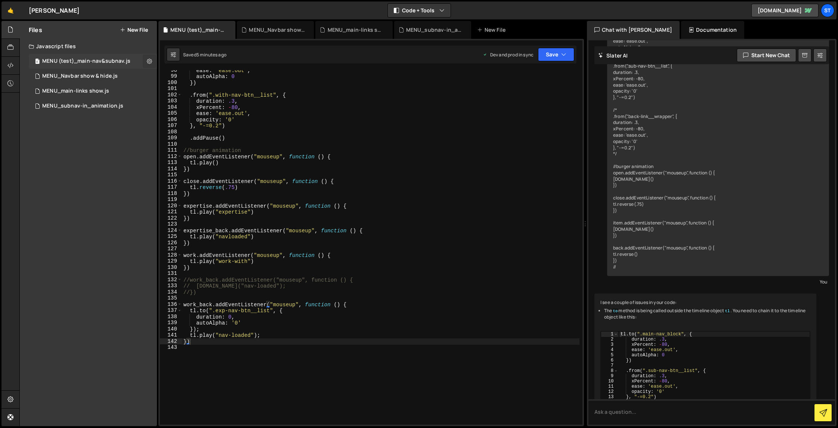
scroll to position [840, 0]
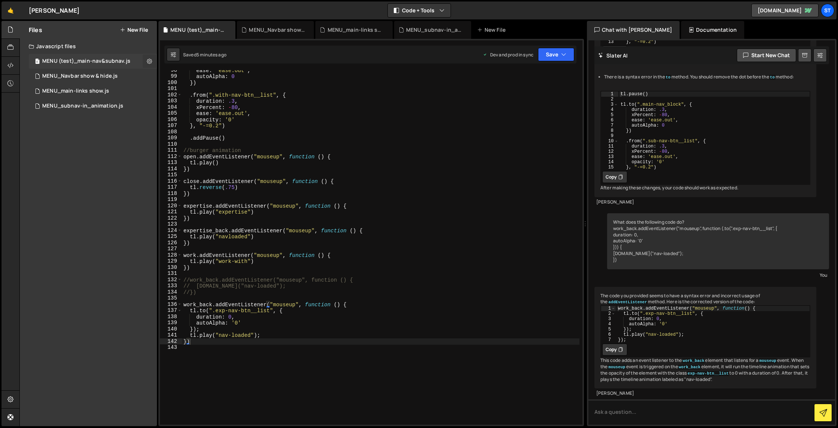
click at [150, 61] on icon at bounding box center [149, 61] width 5 height 7
type input "MENU (test)_main-nav&subnav"
radio input "true"
click at [201, 77] on button "Edit File Settings" at bounding box center [194, 76] width 73 height 15
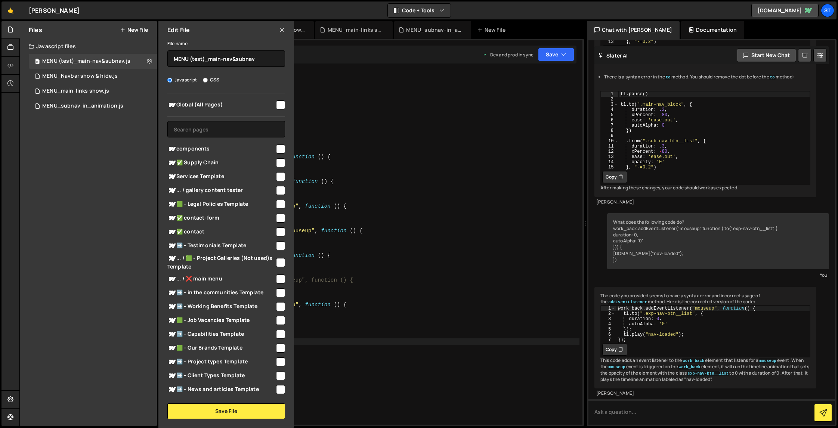
click at [280, 104] on input "checkbox" at bounding box center [280, 105] width 9 height 9
checkbox input "true"
click at [232, 350] on button "Save File" at bounding box center [226, 412] width 118 height 16
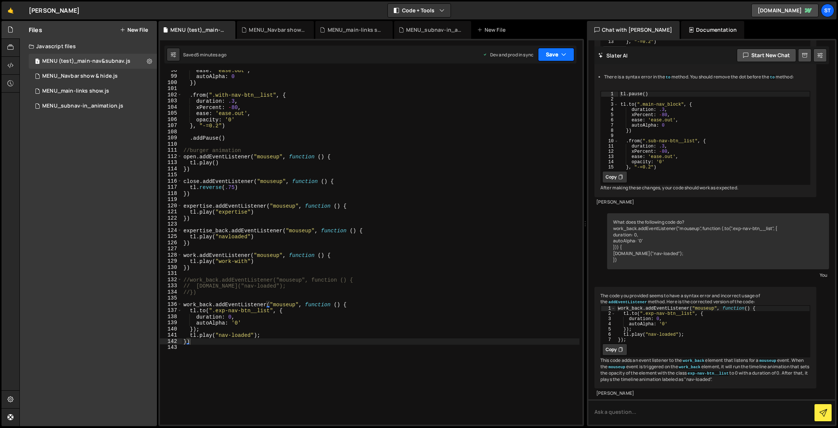
click at [510, 52] on icon "button" at bounding box center [563, 54] width 5 height 7
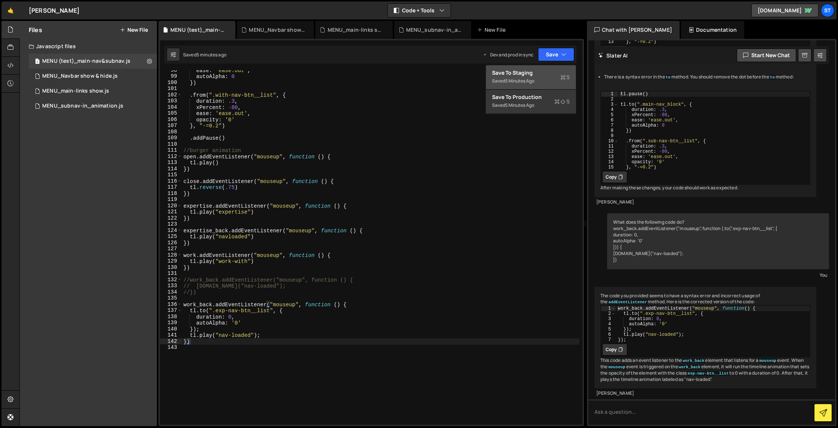
click at [510, 74] on div "Save to Staging S" at bounding box center [531, 72] width 78 height 7
click at [44, 73] on div "MENU_Navbar show & hide.js" at bounding box center [79, 76] width 75 height 7
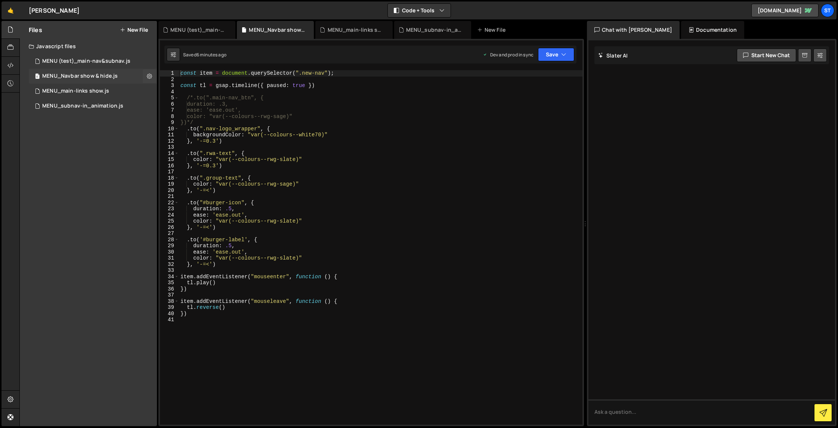
scroll to position [0, 0]
click at [510, 48] on button "Save" at bounding box center [556, 54] width 36 height 13
click at [510, 72] on div "Save to Staging S" at bounding box center [531, 72] width 78 height 7
click at [151, 76] on icon at bounding box center [149, 75] width 5 height 7
type input "MENU_Navbar show & hide"
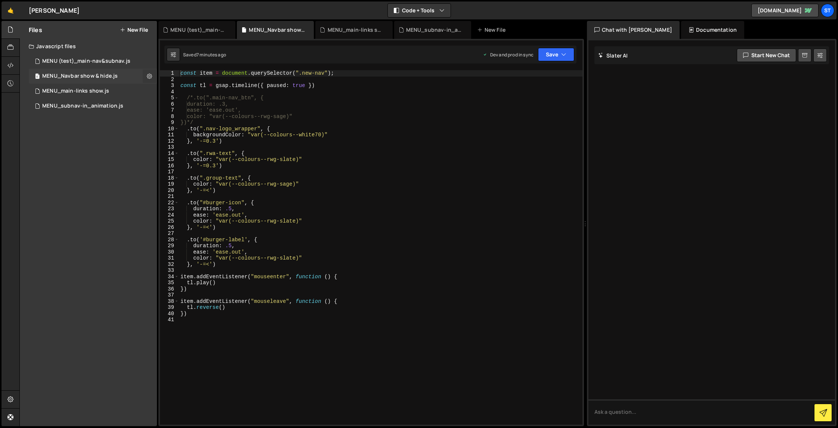
radio input "true"
click at [200, 87] on button "Edit File Settings" at bounding box center [194, 91] width 73 height 15
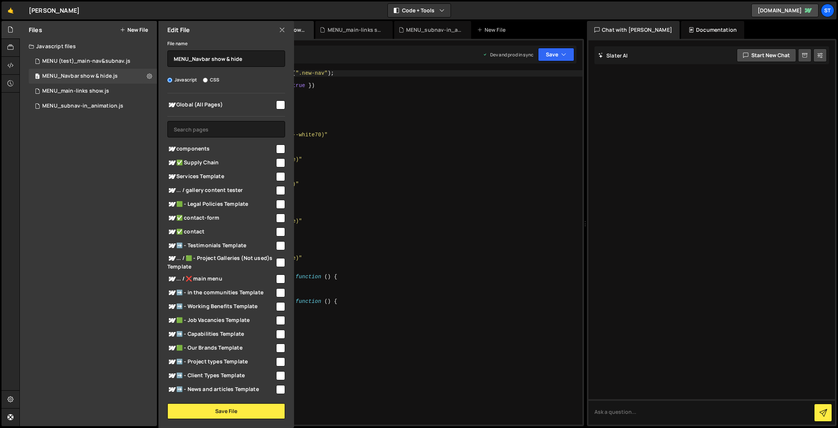
click at [279, 105] on input "checkbox" at bounding box center [280, 105] width 9 height 9
checkbox input "true"
click at [236, 350] on button "Save File" at bounding box center [226, 412] width 118 height 16
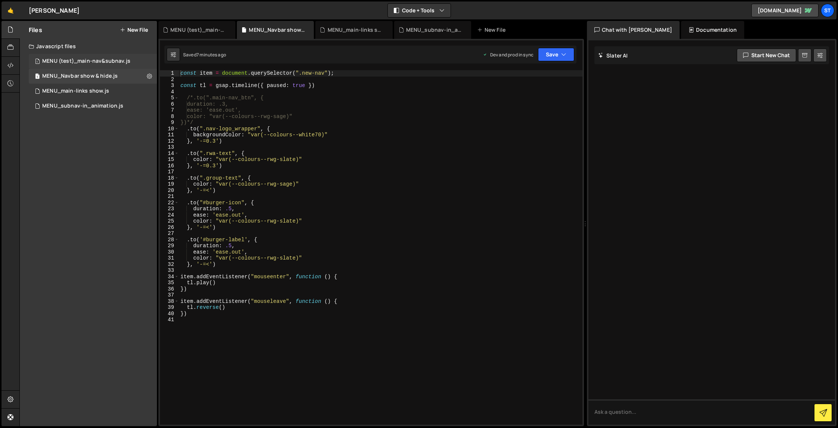
click at [100, 60] on div "MENU (test)_main-nav&subnav.js" at bounding box center [86, 61] width 88 height 7
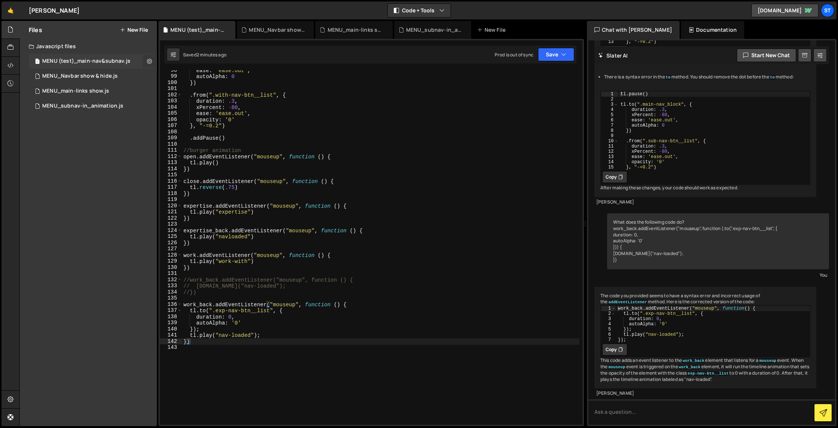
scroll to position [840, 0]
click at [148, 62] on icon at bounding box center [149, 61] width 5 height 7
click at [203, 78] on button "Edit File Settings" at bounding box center [194, 76] width 73 height 15
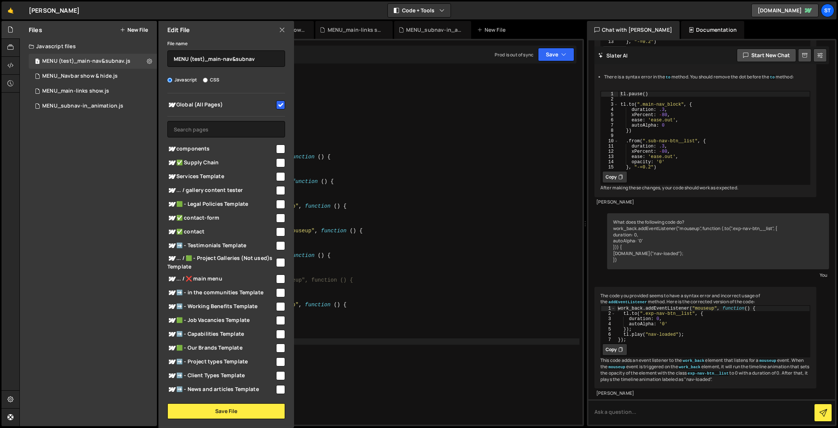
click at [315, 10] on div "🤙 [PERSON_NAME] ⚠️ Code is being edited in another browser Code + Tools Code On…" at bounding box center [418, 10] width 835 height 18
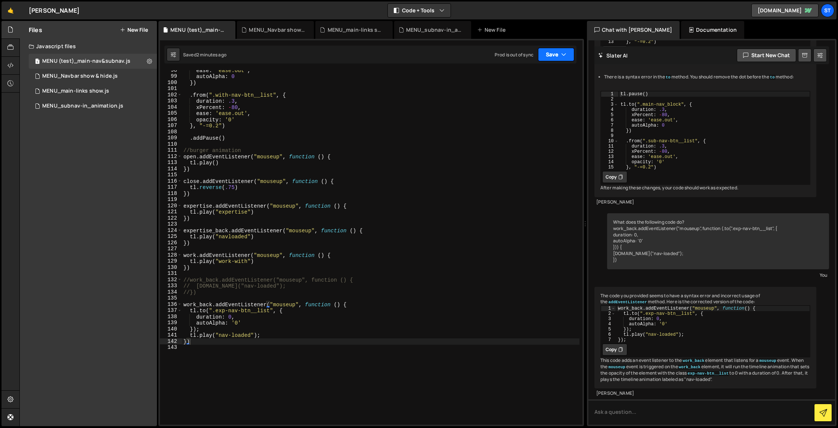
click at [510, 55] on button "Save" at bounding box center [556, 54] width 36 height 13
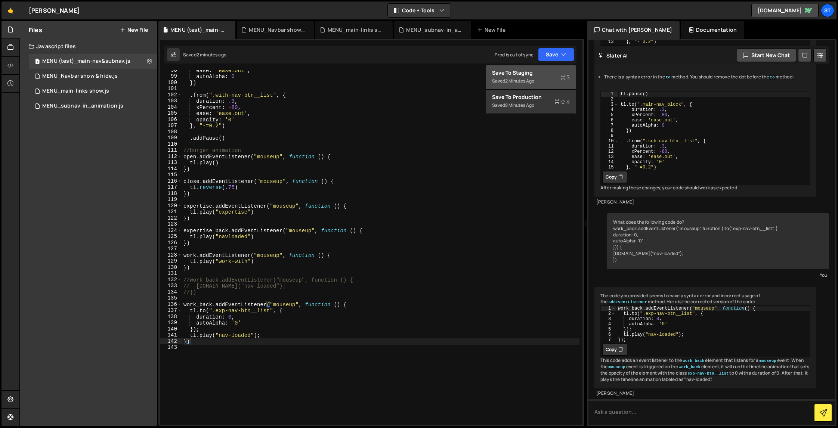
click at [510, 79] on div "2 minutes ago" at bounding box center [519, 81] width 29 height 6
click at [119, 75] on div "1 MENU_Navbar show & hide.js 0" at bounding box center [93, 76] width 128 height 15
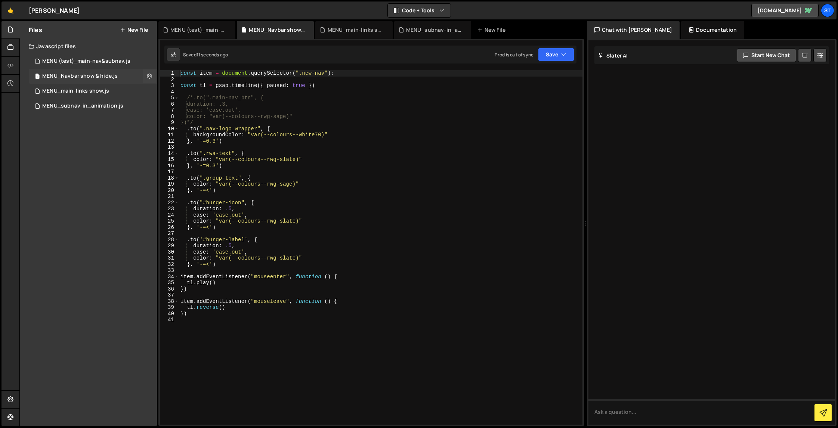
scroll to position [0, 0]
click at [510, 56] on button "Save" at bounding box center [556, 54] width 36 height 13
click at [510, 78] on div "13 seconds ago" at bounding box center [521, 81] width 33 height 6
